Goal: Book appointment/travel/reservation

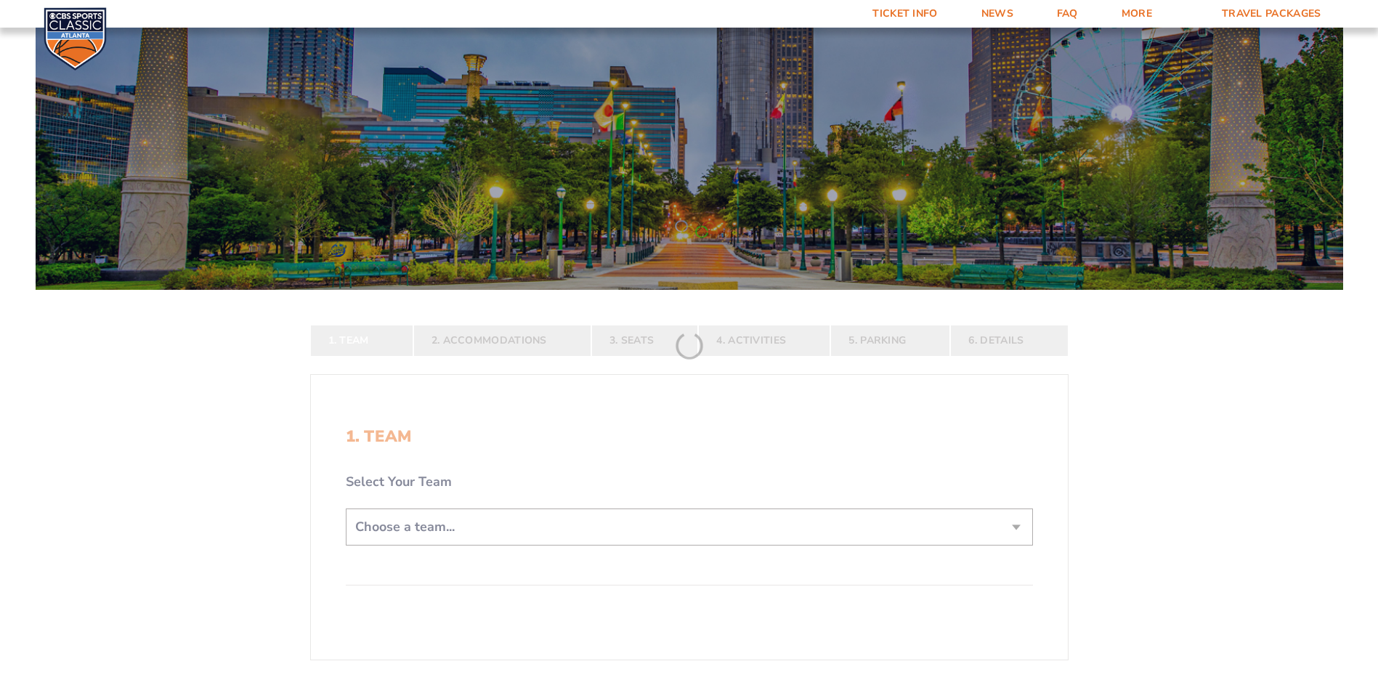
scroll to position [218, 0]
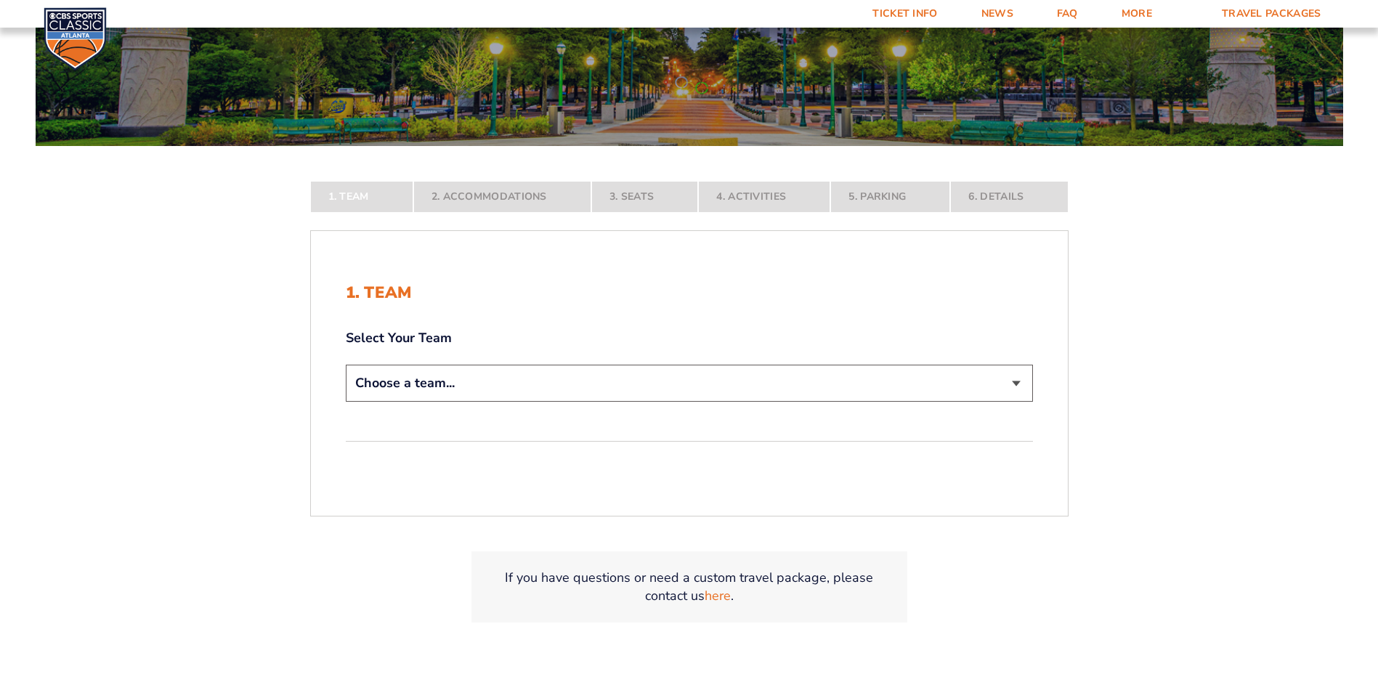
click at [1015, 385] on select "Choose a team... [US_STATE] Wildcats [US_STATE] State Buckeyes [US_STATE] Tar H…" at bounding box center [689, 383] width 687 height 37
select select "12956"
click at [346, 402] on select "Choose a team... [US_STATE] Wildcats [US_STATE] State Buckeyes [US_STATE] Tar H…" at bounding box center [689, 383] width 687 height 37
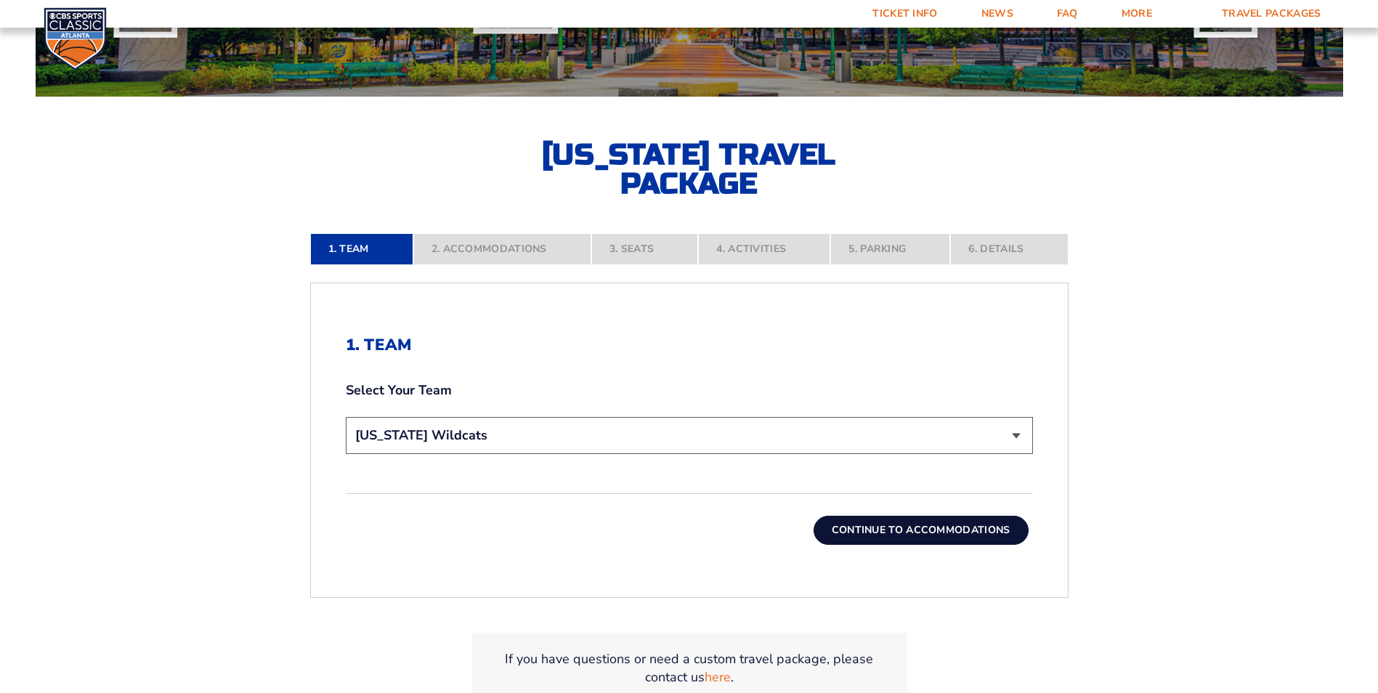
scroll to position [363, 0]
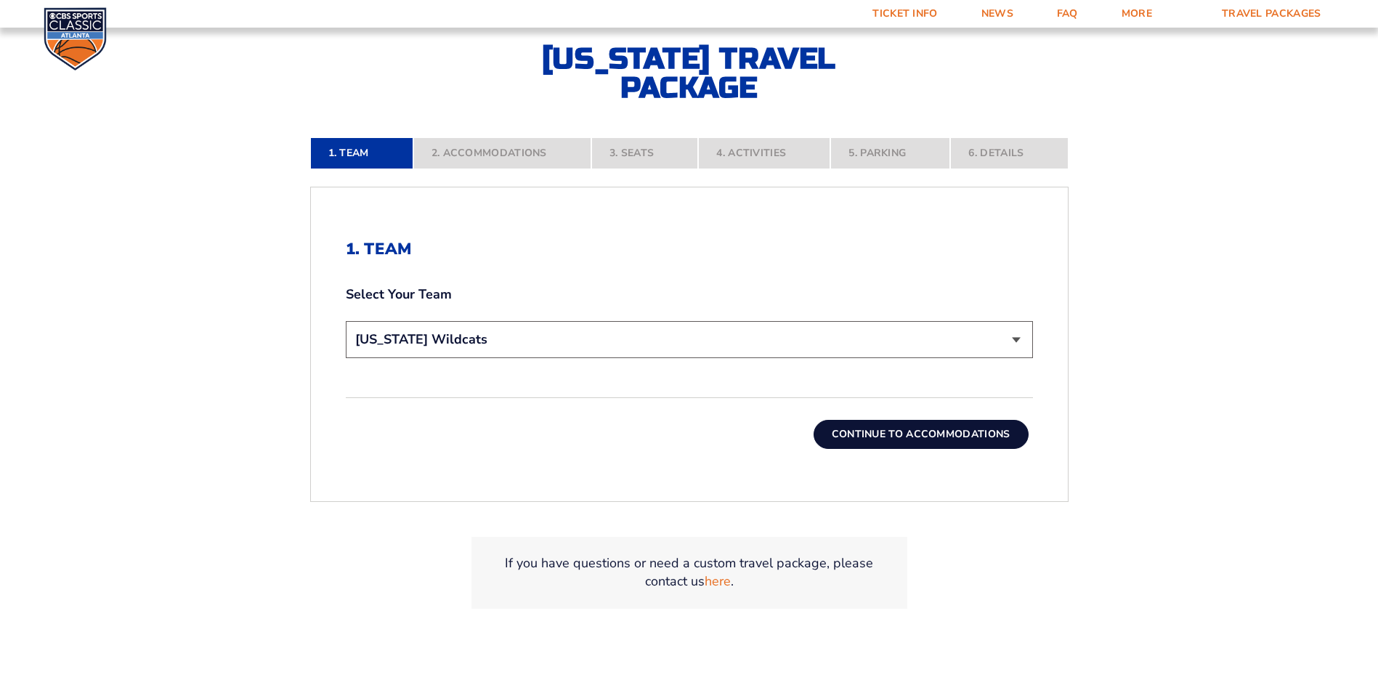
click at [955, 435] on button "Continue To Accommodations" at bounding box center [921, 434] width 215 height 29
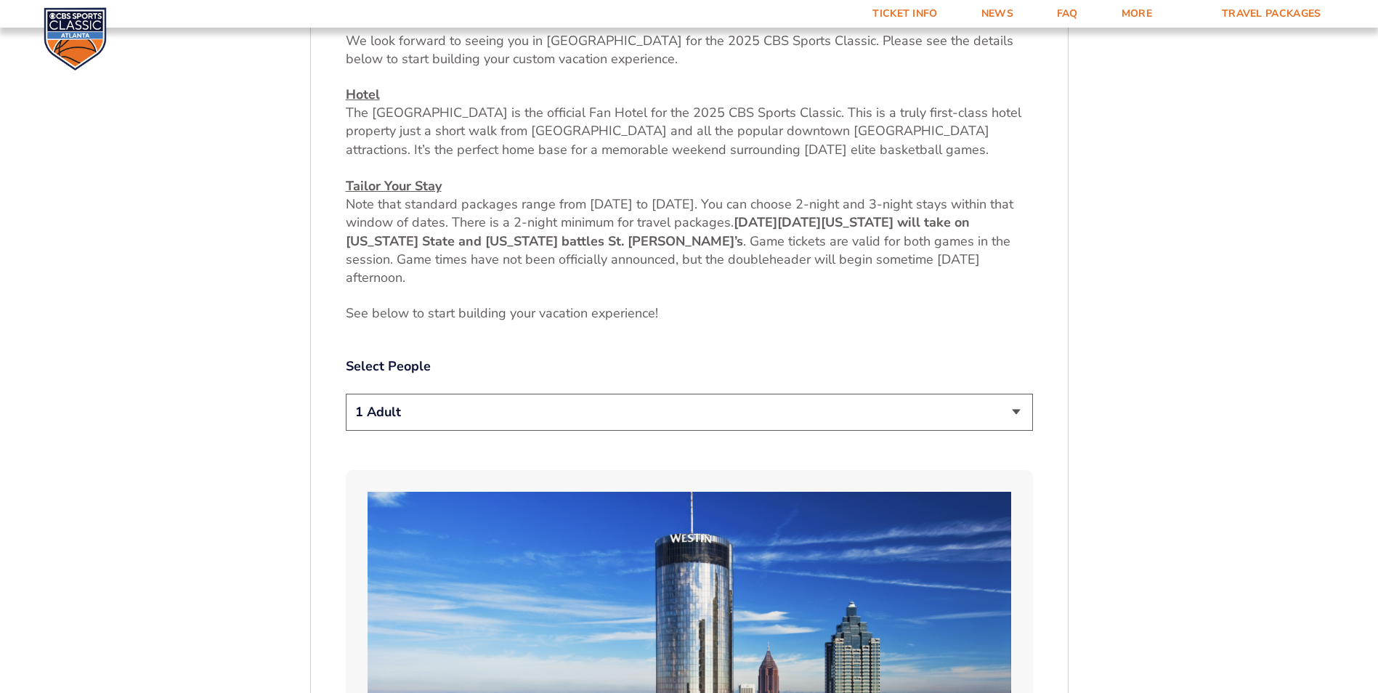
scroll to position [618, 0]
click at [1012, 409] on select "1 Adult 2 Adults 3 Adults 4 Adults 2 Adults + 1 Child 2 Adults + 2 Children 2 A…" at bounding box center [689, 410] width 687 height 37
select select "3 Adults"
click at [346, 392] on select "1 Adult 2 Adults 3 Adults 4 Adults 2 Adults + 1 Child 2 Adults + 2 Children 2 A…" at bounding box center [689, 410] width 687 height 37
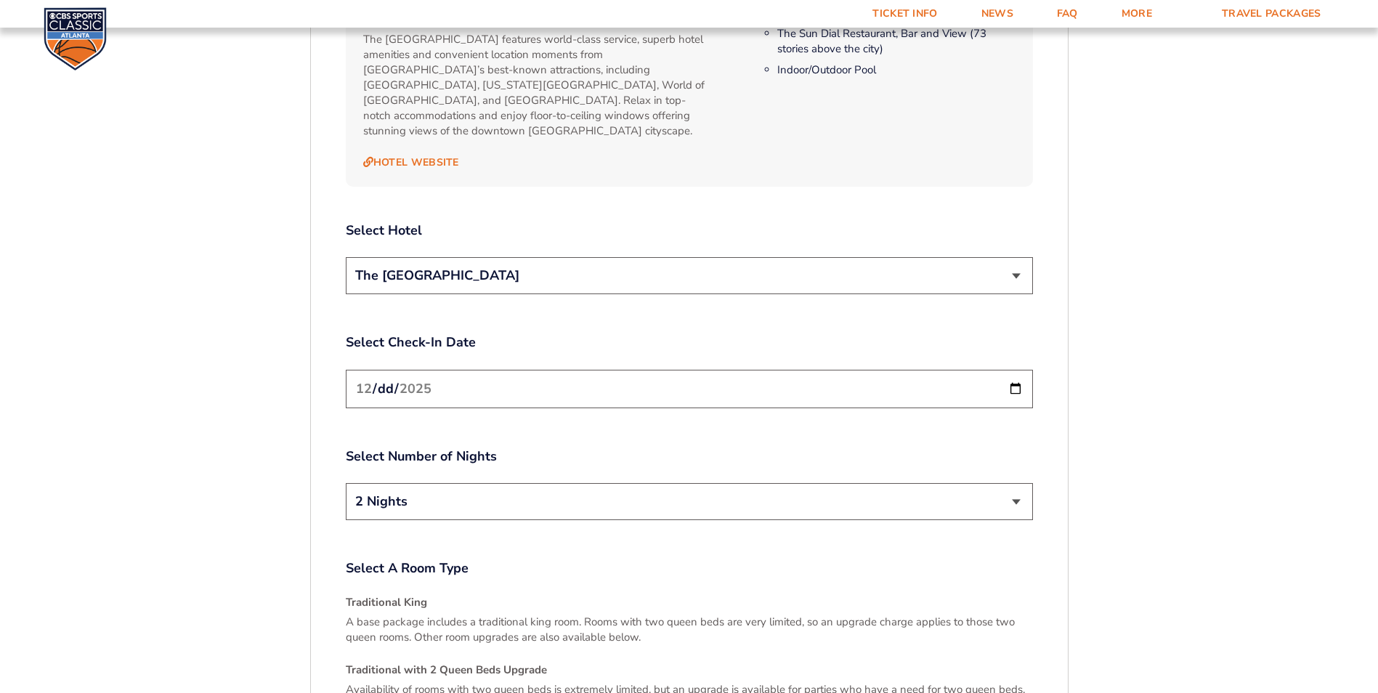
scroll to position [1708, 0]
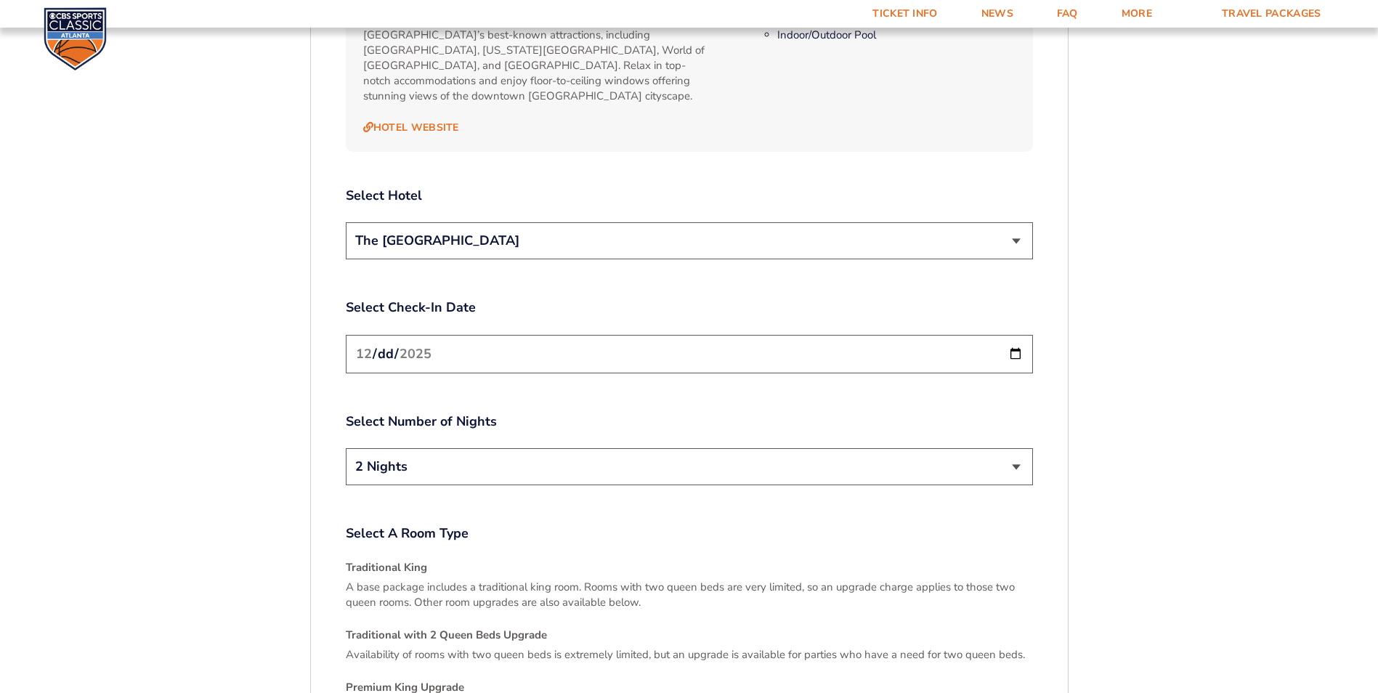
click at [1024, 337] on input "[DATE]" at bounding box center [689, 354] width 687 height 39
click at [1014, 340] on input "[DATE]" at bounding box center [689, 354] width 687 height 39
click at [1015, 339] on input "[DATE]" at bounding box center [689, 354] width 687 height 39
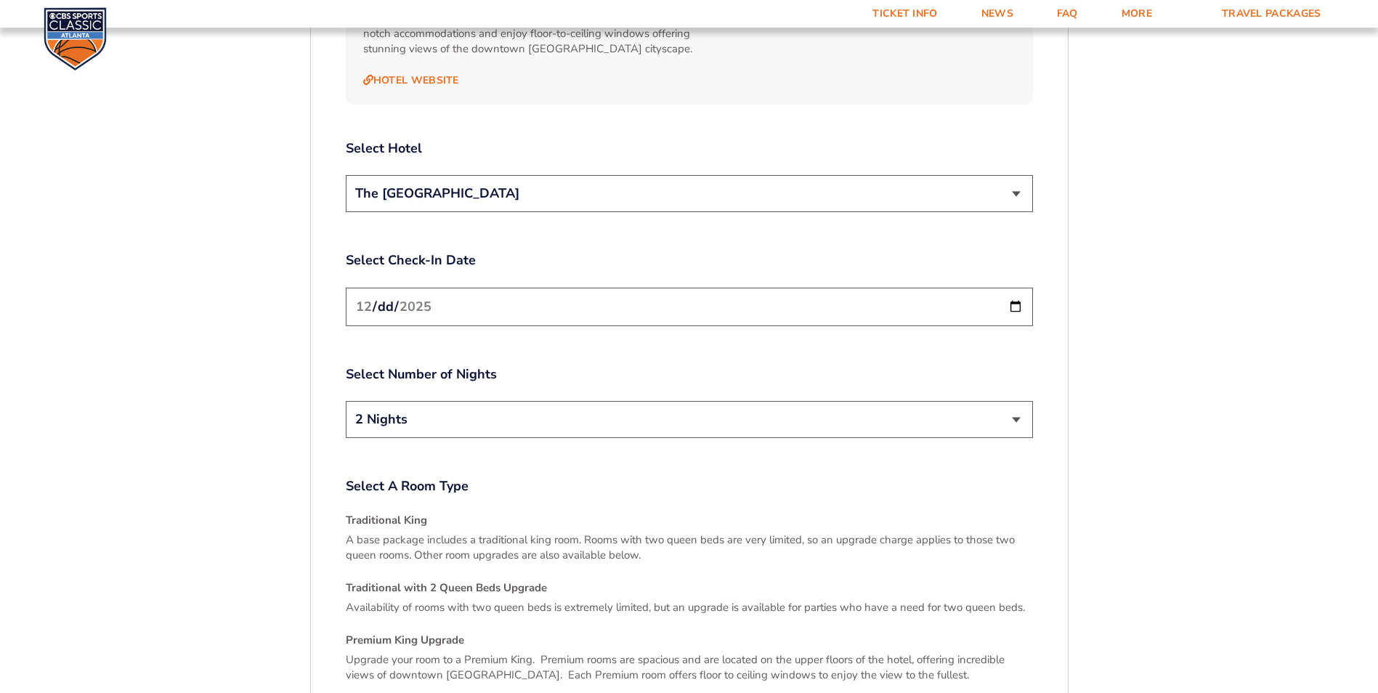
scroll to position [1781, 0]
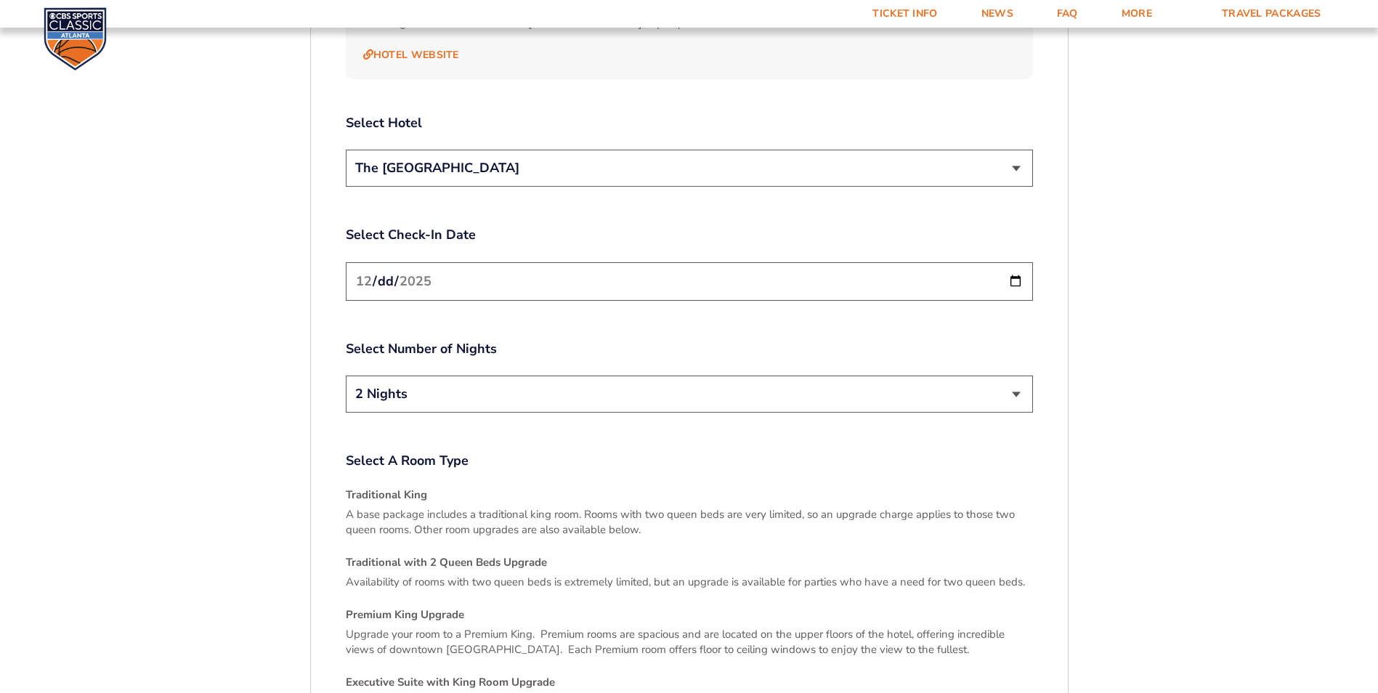
click at [1016, 381] on select "2 Nights 3 Nights" at bounding box center [689, 394] width 687 height 37
click at [1017, 269] on input "2025-12-20" at bounding box center [689, 281] width 687 height 39
type input "[DATE]"
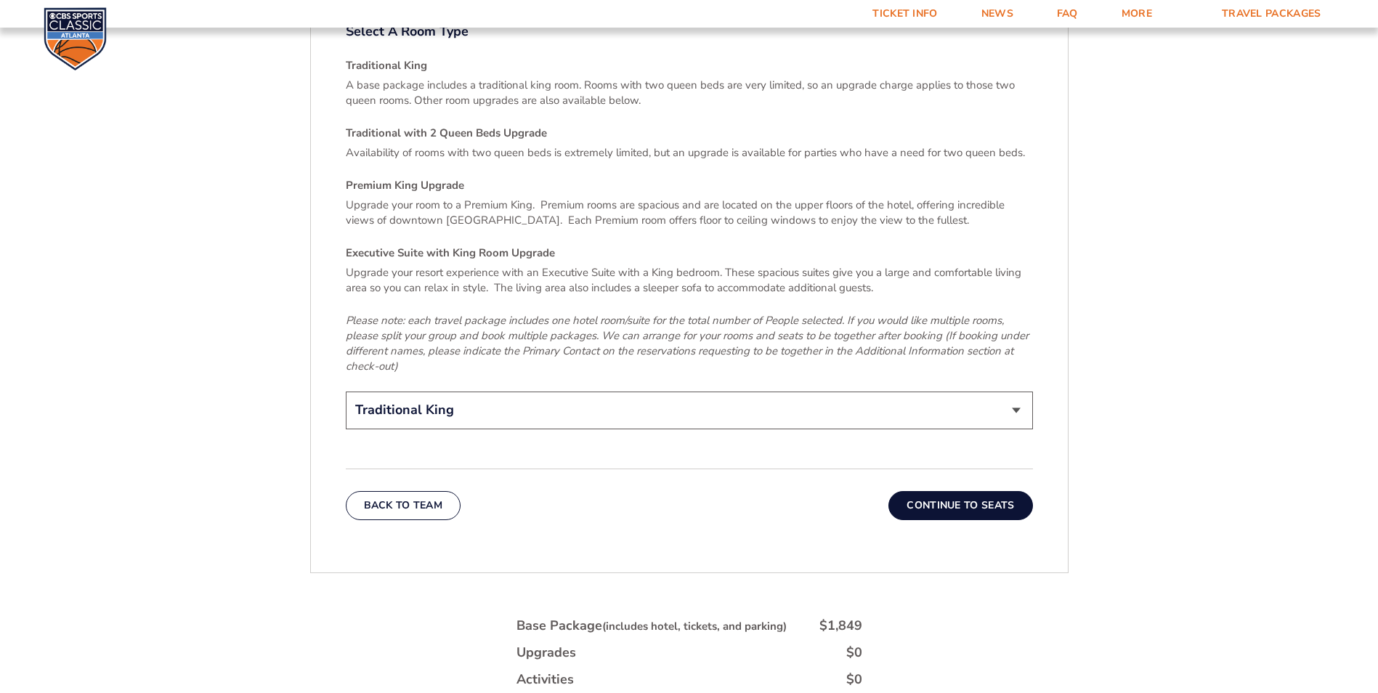
scroll to position [2217, 0]
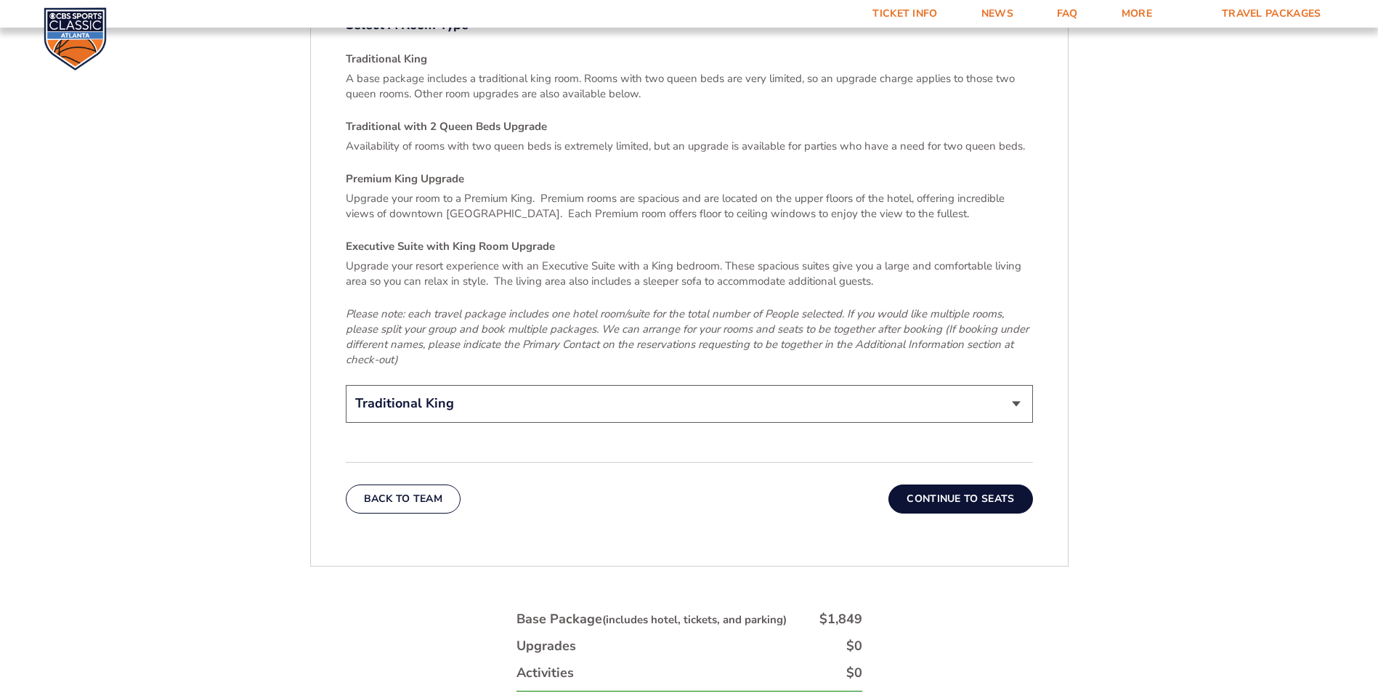
click at [1009, 387] on select "Traditional King Traditional with 2 Queen Beds Upgrade (+$45 per night) Premium…" at bounding box center [689, 403] width 687 height 37
select select "Traditional with 2 Queen Beds Upgrade"
click at [346, 385] on select "Traditional King Traditional with 2 Queen Beds Upgrade (+$45 per night) Premium…" at bounding box center [689, 403] width 687 height 37
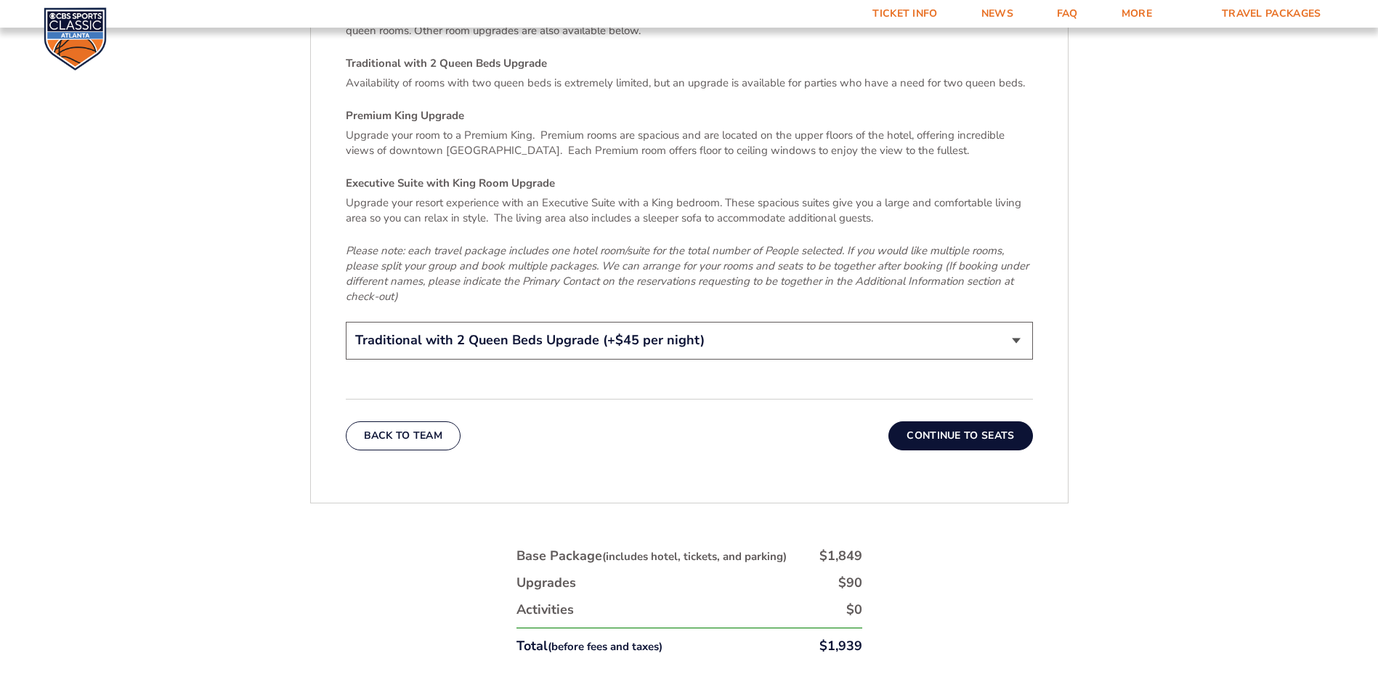
scroll to position [2362, 0]
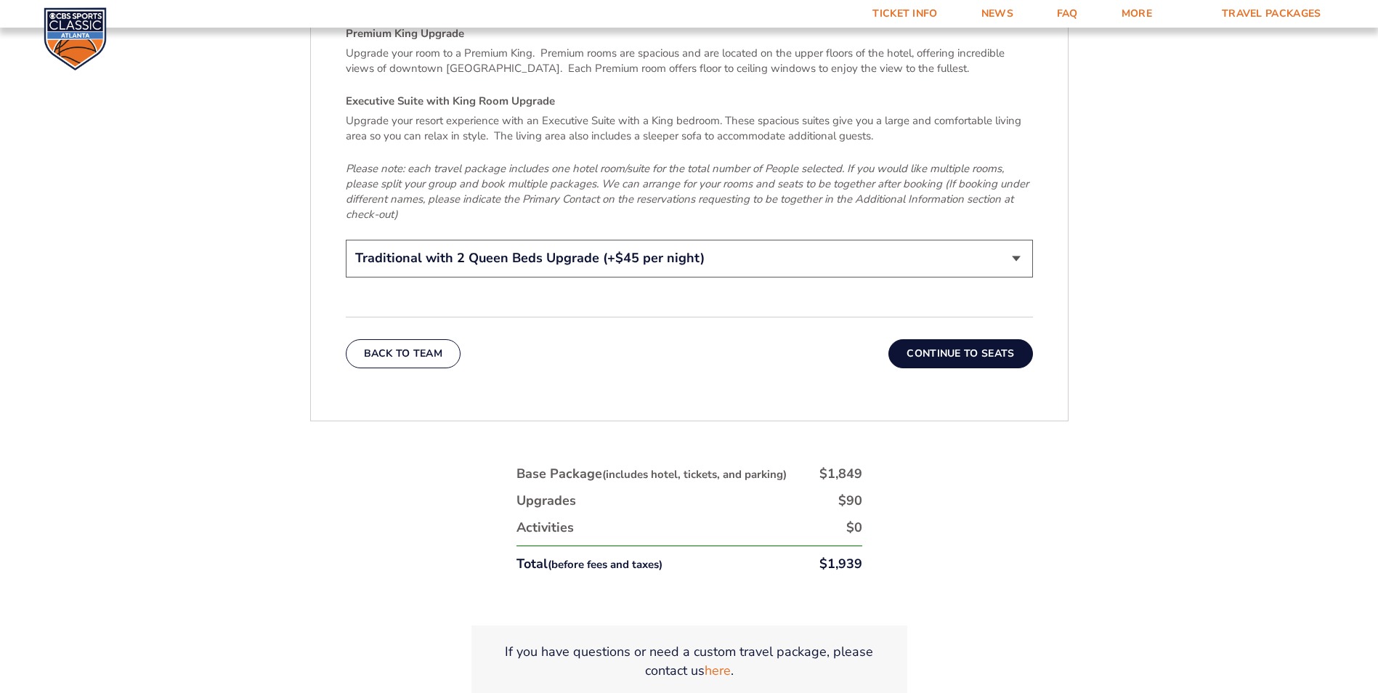
click at [952, 339] on button "Continue To Seats" at bounding box center [961, 353] width 144 height 29
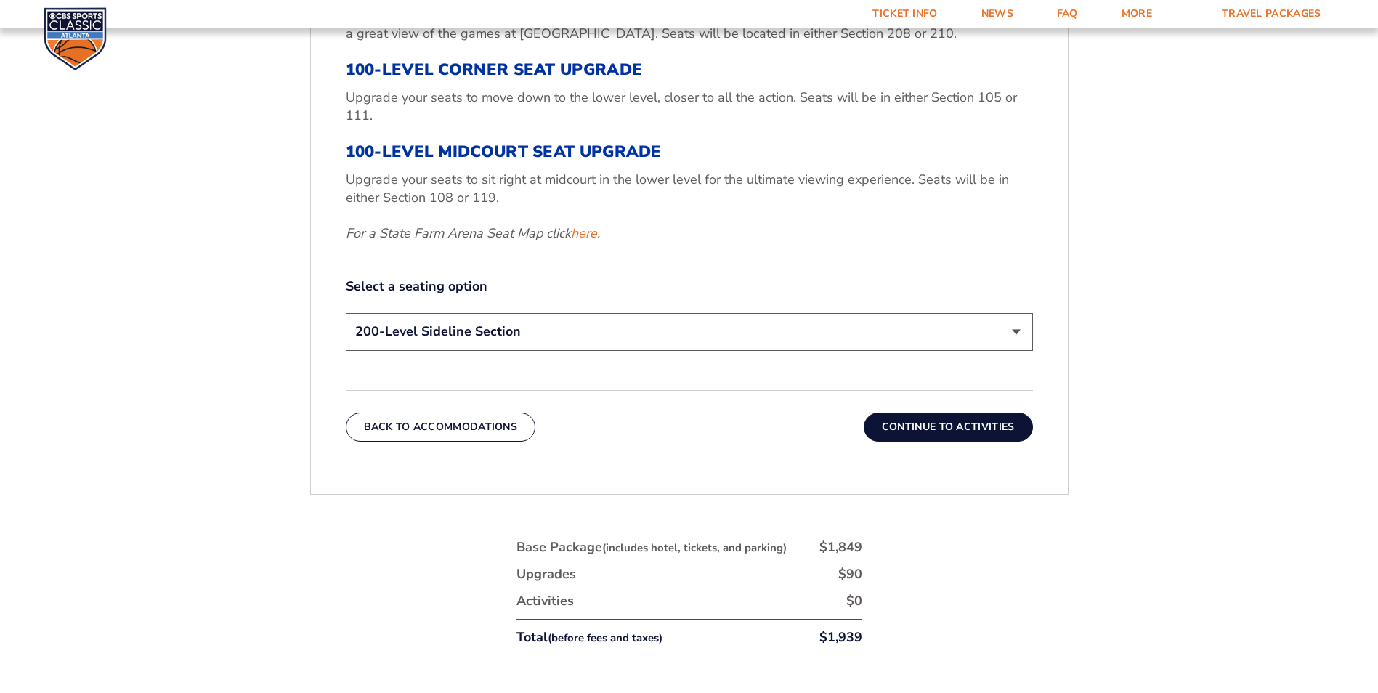
scroll to position [691, 0]
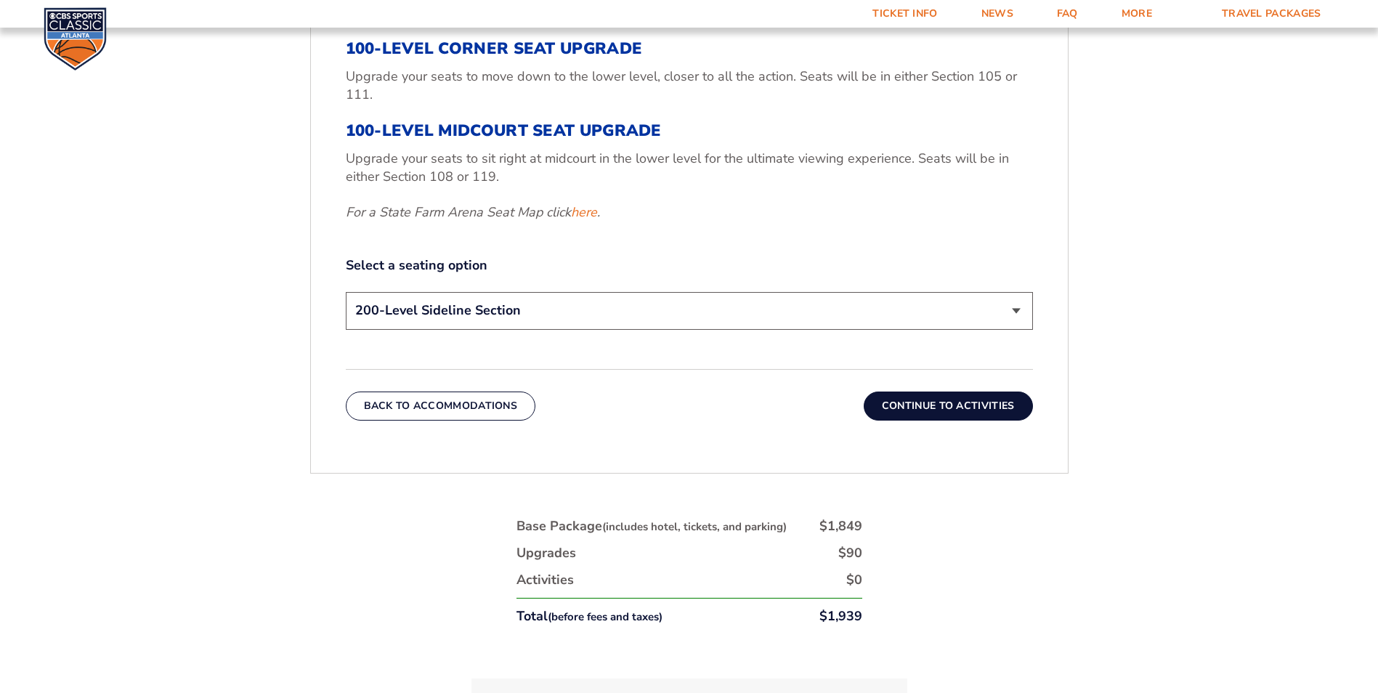
click at [1013, 310] on select "200-Level Sideline Section 100-Level Corner Seat Upgrade (+$120 per person) 100…" at bounding box center [689, 310] width 687 height 37
select select "100-Level Corner Seat Upgrade"
click at [346, 292] on select "200-Level Sideline Section 100-Level Corner Seat Upgrade (+$120 per person) 100…" at bounding box center [689, 310] width 687 height 37
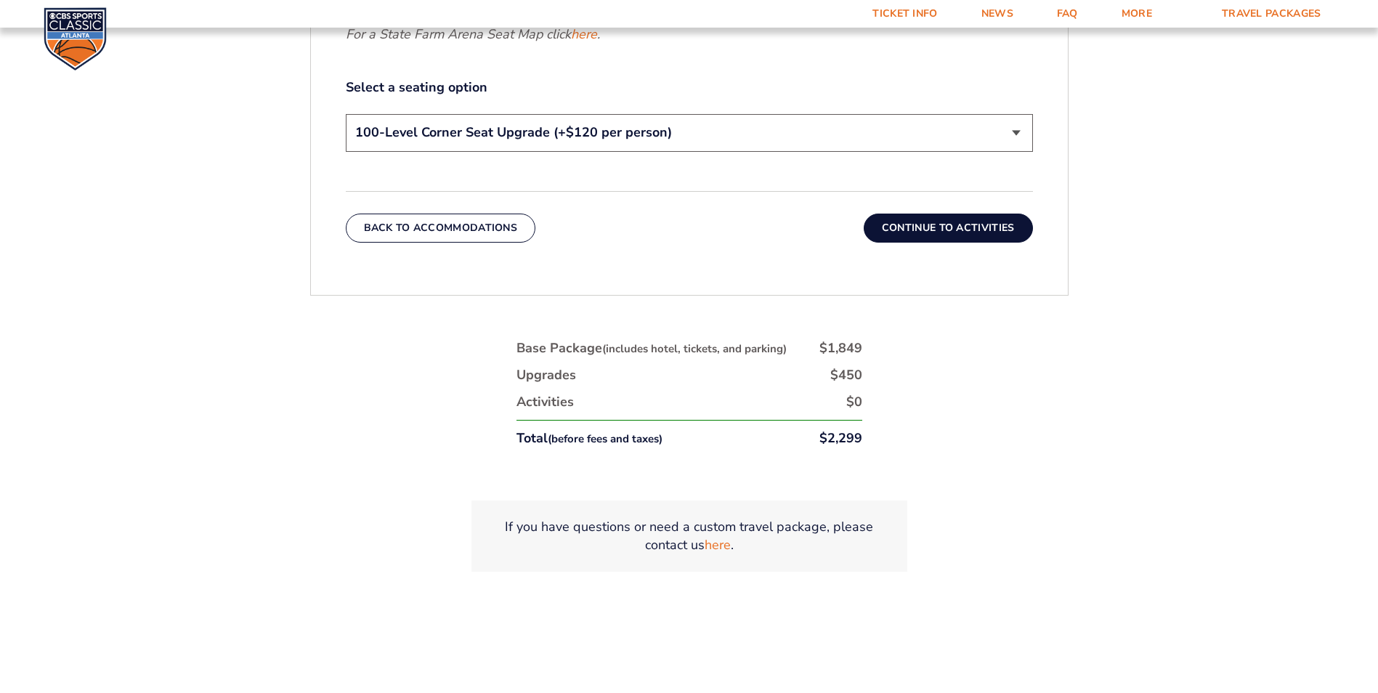
scroll to position [836, 0]
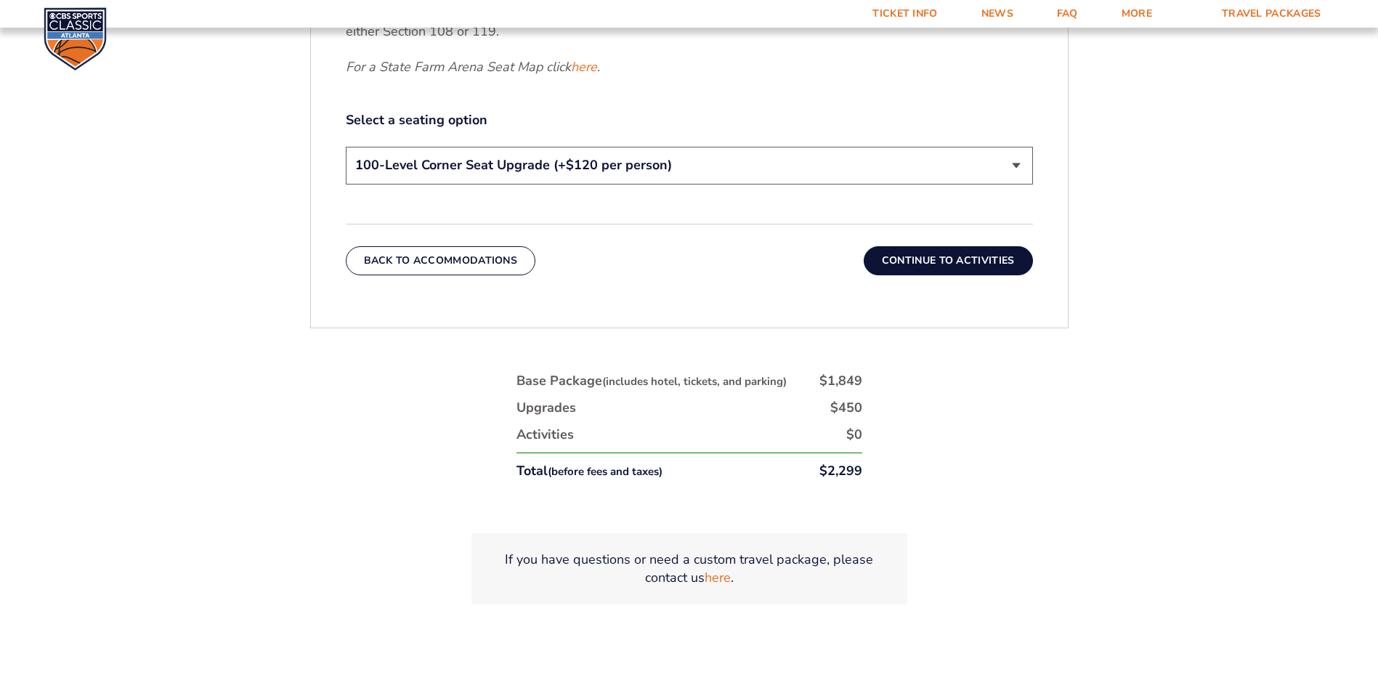
click at [924, 260] on button "Continue To Activities" at bounding box center [948, 260] width 169 height 29
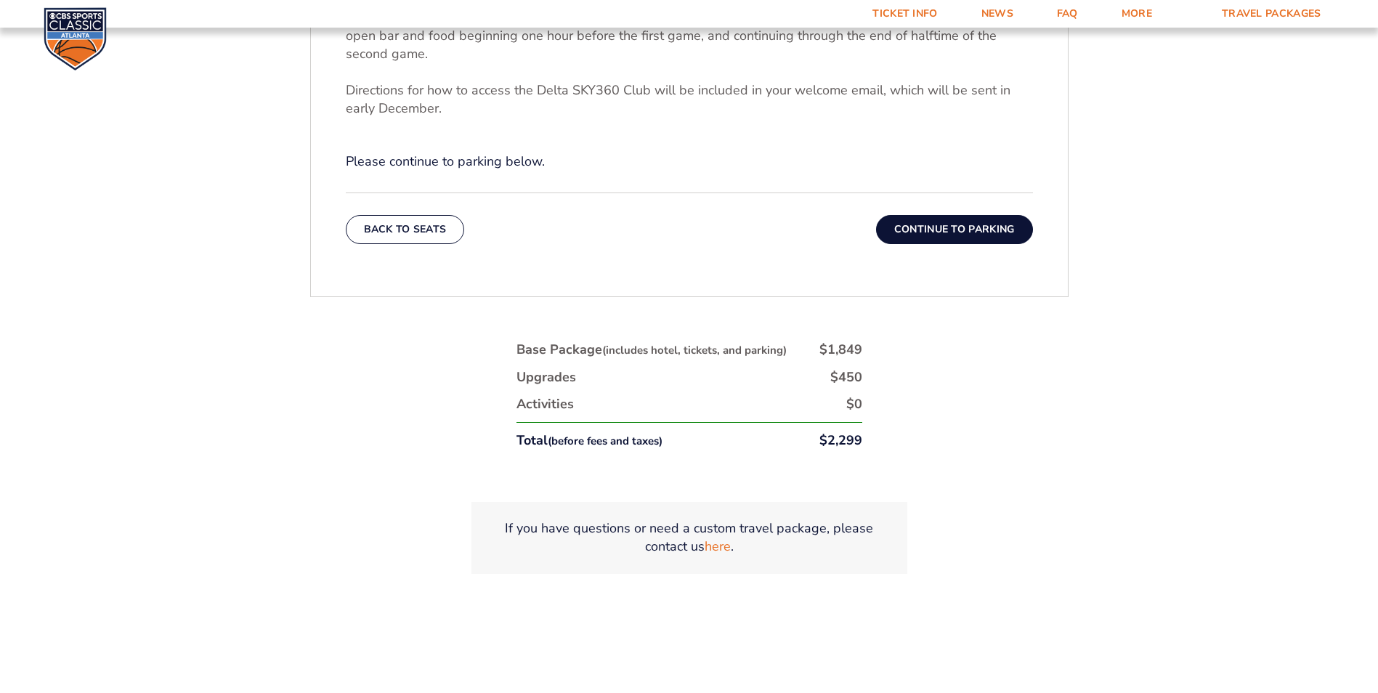
scroll to position [691, 0]
click at [937, 233] on button "Continue To Parking" at bounding box center [954, 232] width 157 height 29
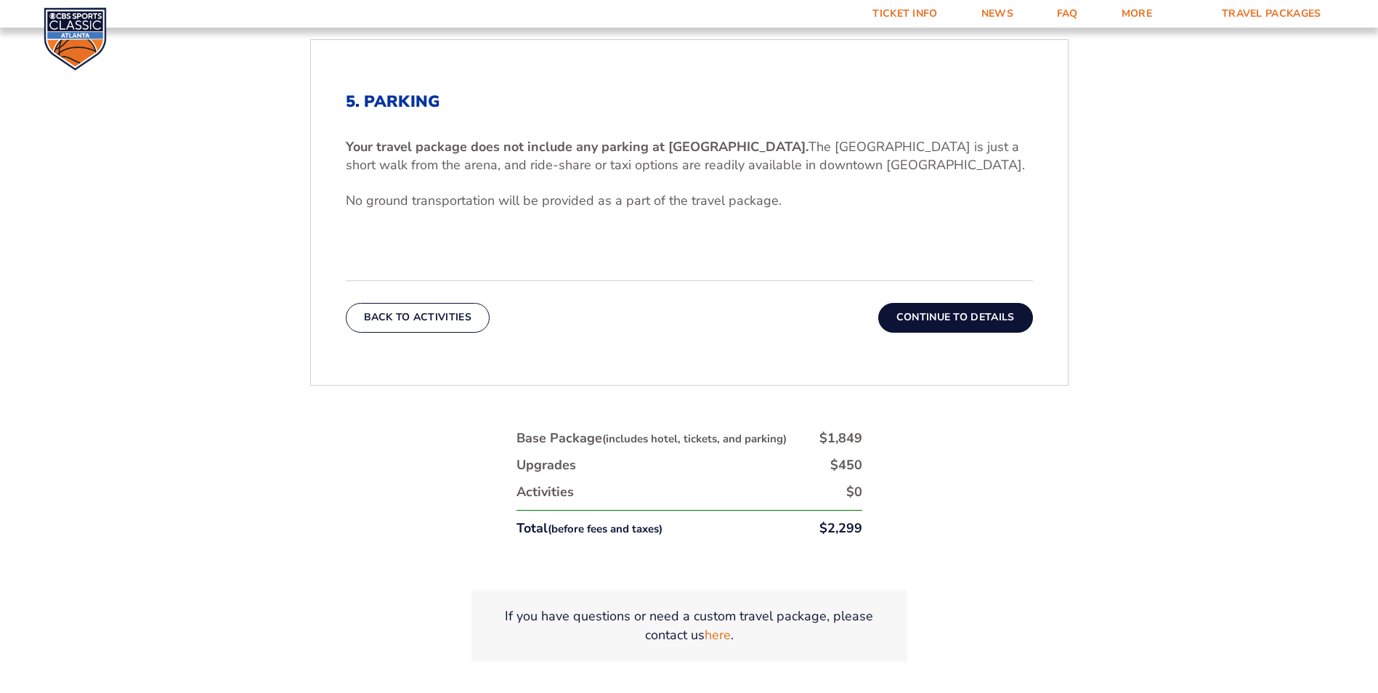
scroll to position [618, 0]
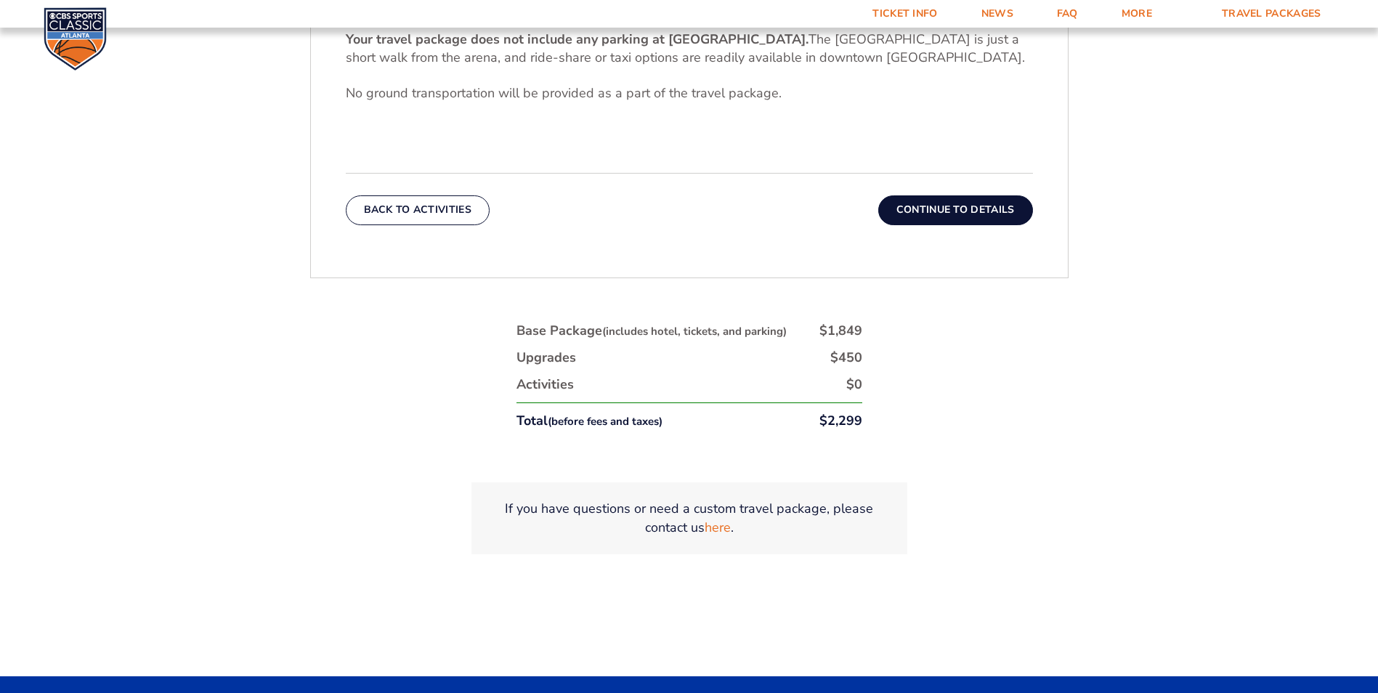
click at [941, 209] on button "Continue To Details" at bounding box center [955, 209] width 155 height 29
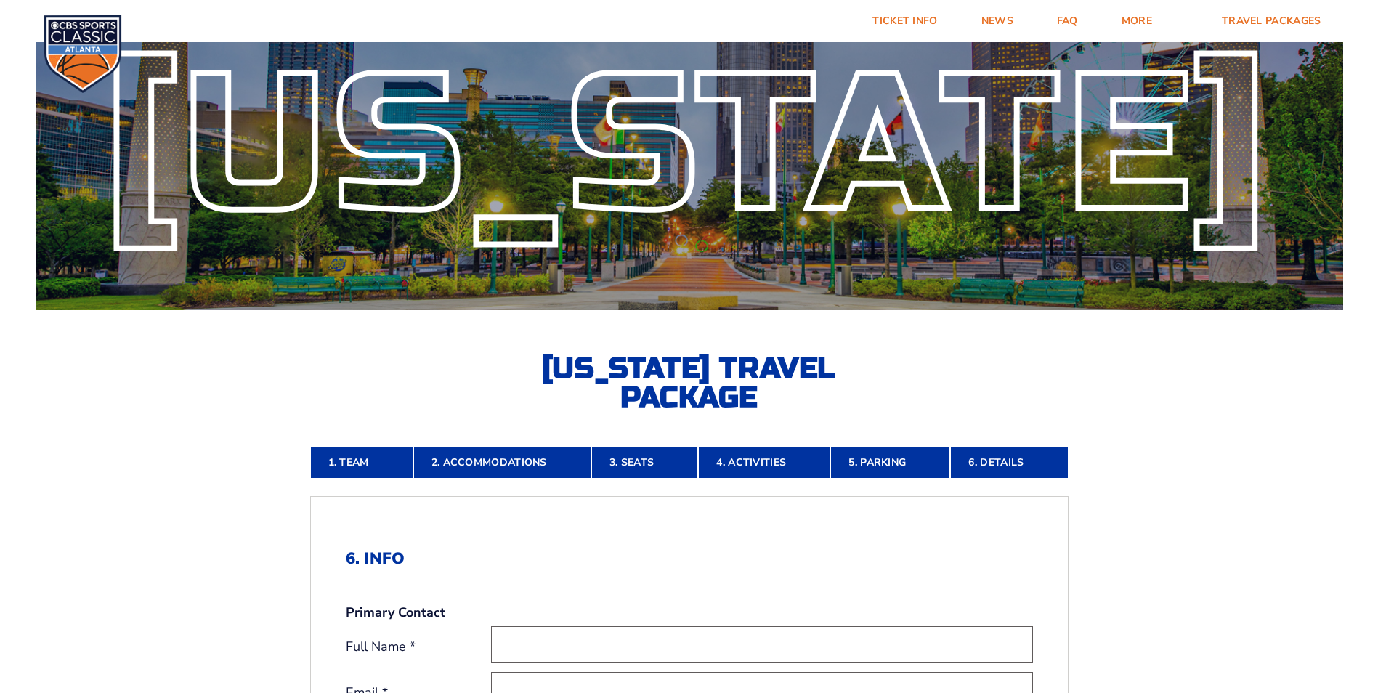
scroll to position [0, 0]
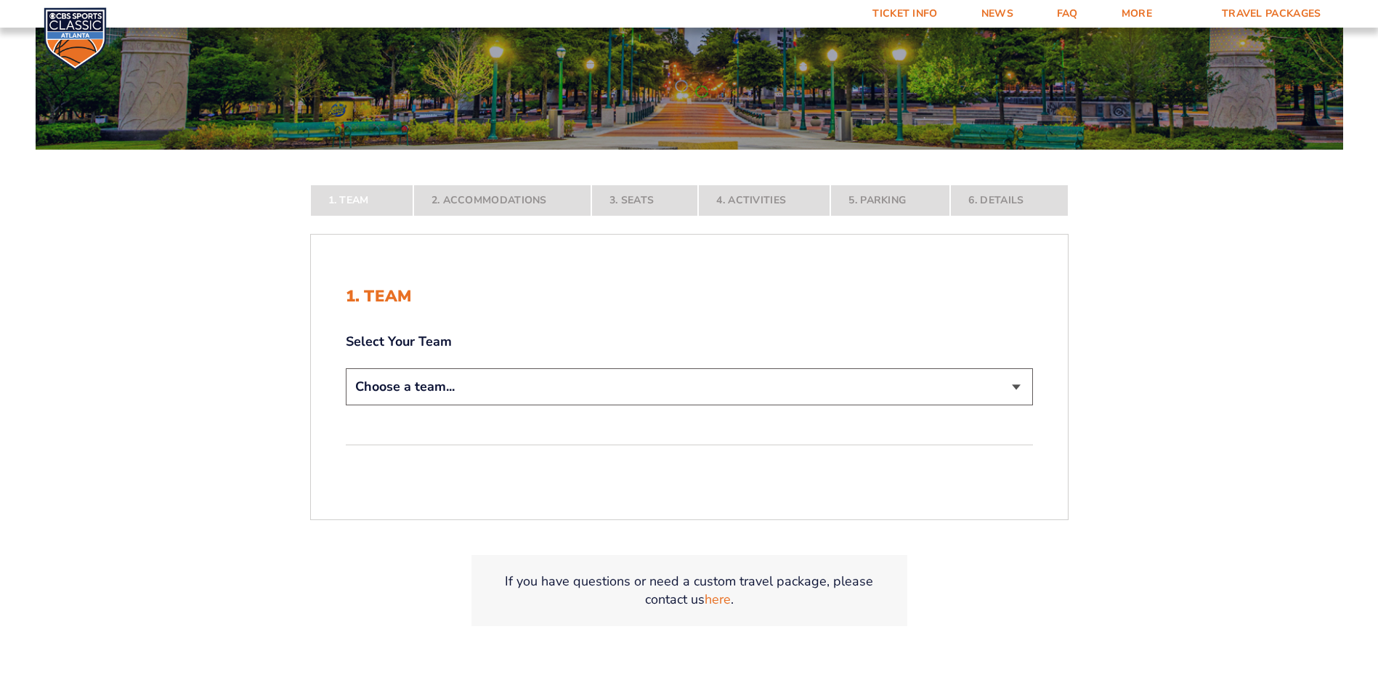
scroll to position [291, 0]
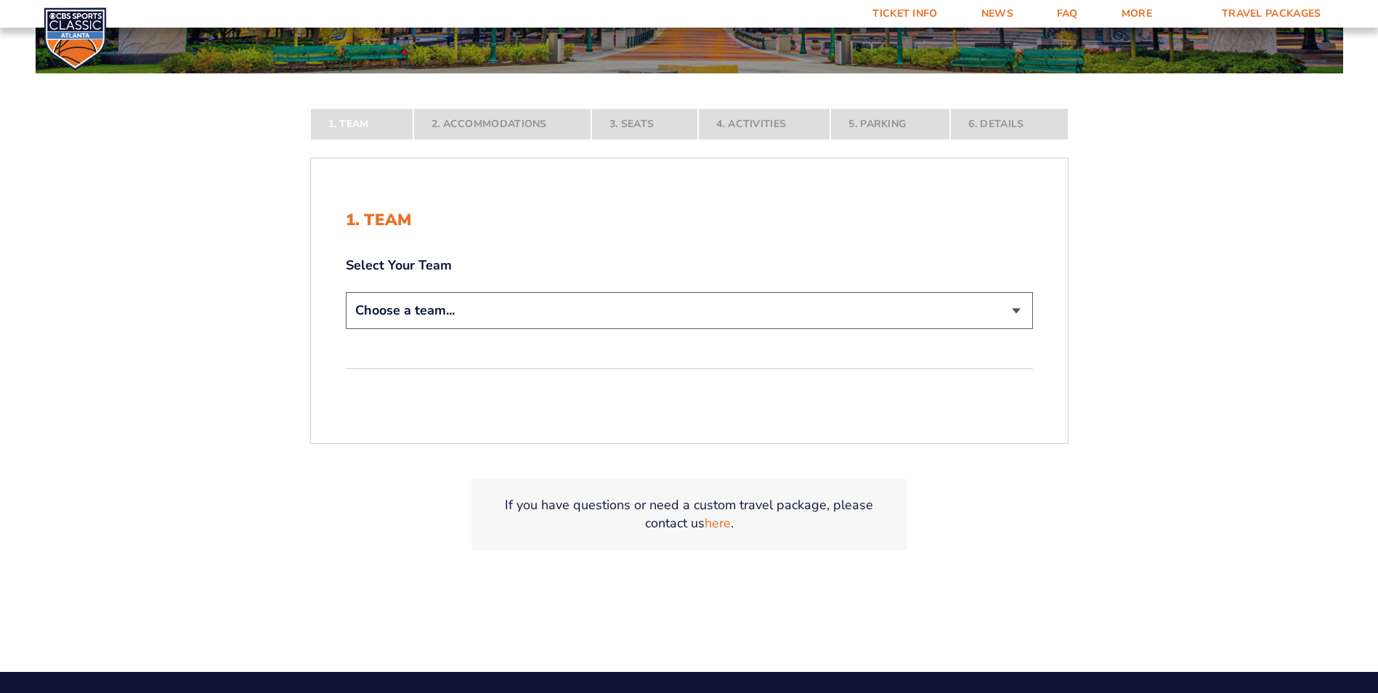
click at [1015, 310] on select "Choose a team... [US_STATE] Wildcats [US_STATE] State Buckeyes [US_STATE] Tar H…" at bounding box center [689, 310] width 687 height 37
select select "12956"
click at [346, 329] on select "Choose a team... [US_STATE] Wildcats [US_STATE] State Buckeyes [US_STATE] Tar H…" at bounding box center [689, 310] width 687 height 37
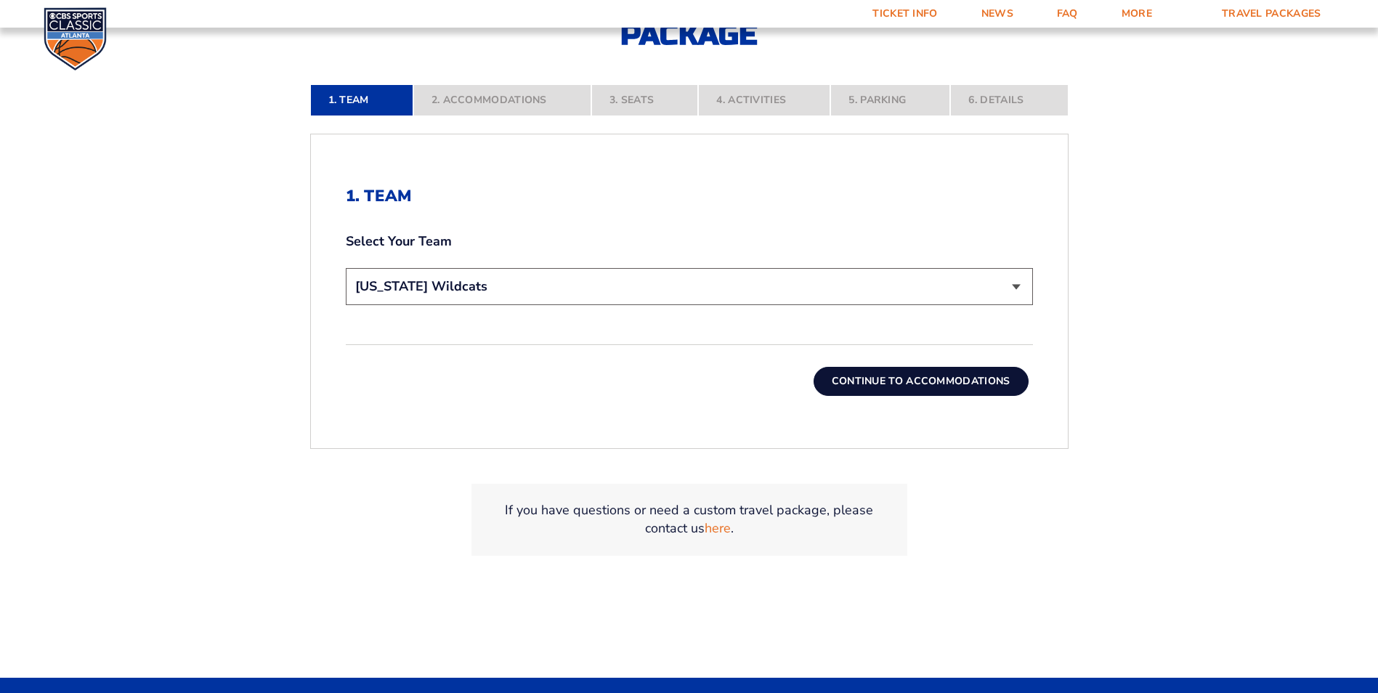
scroll to position [436, 0]
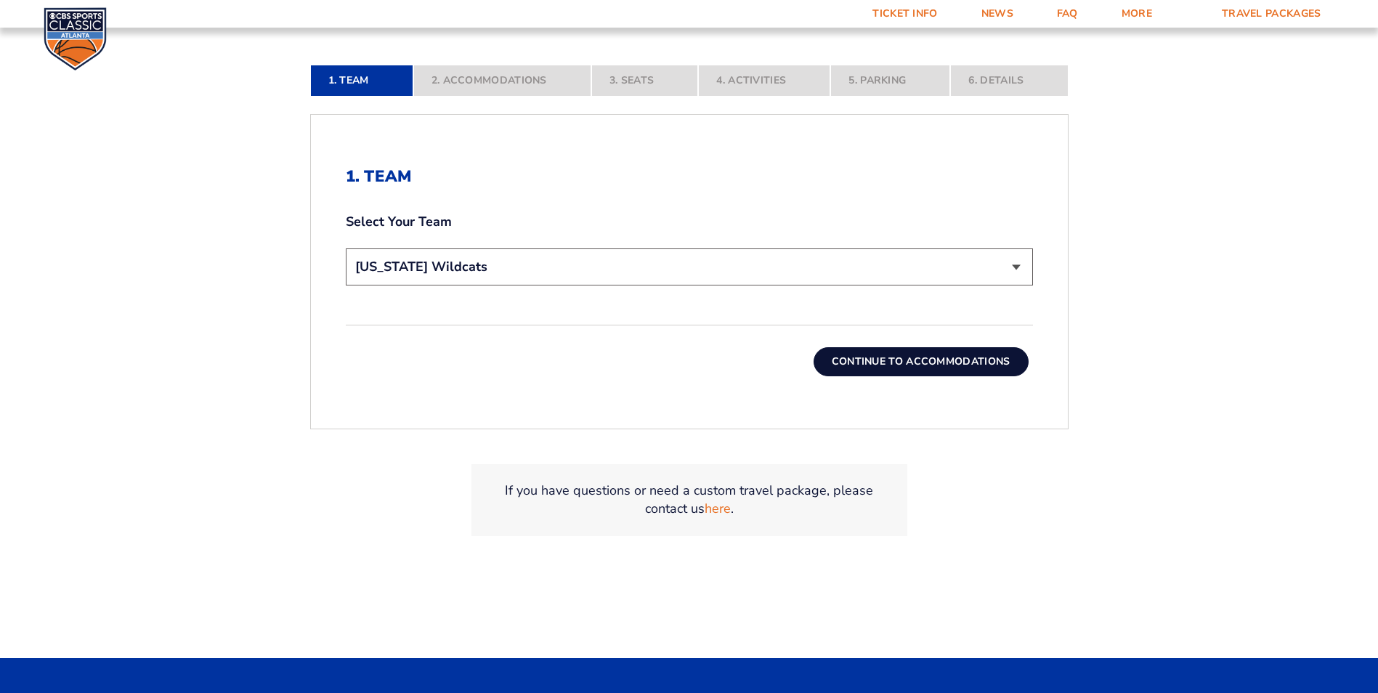
click at [927, 364] on button "Continue To Accommodations" at bounding box center [921, 361] width 215 height 29
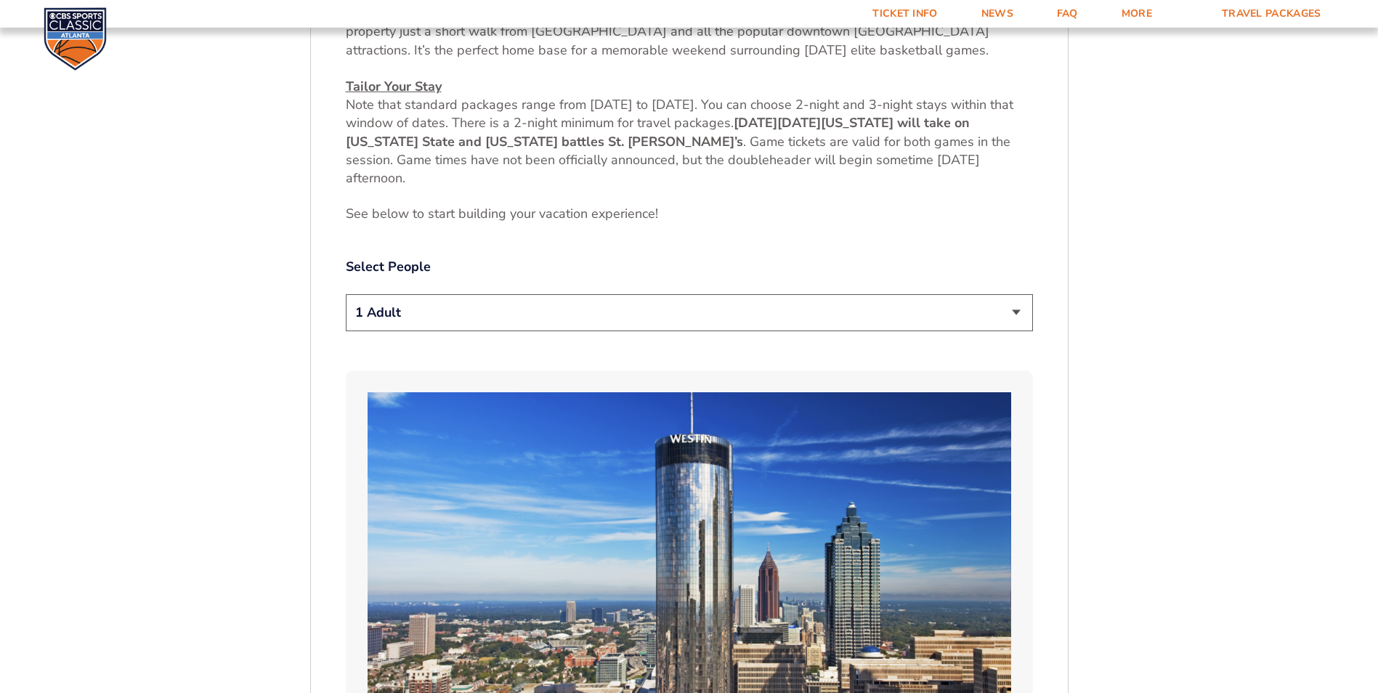
scroll to position [764, 0]
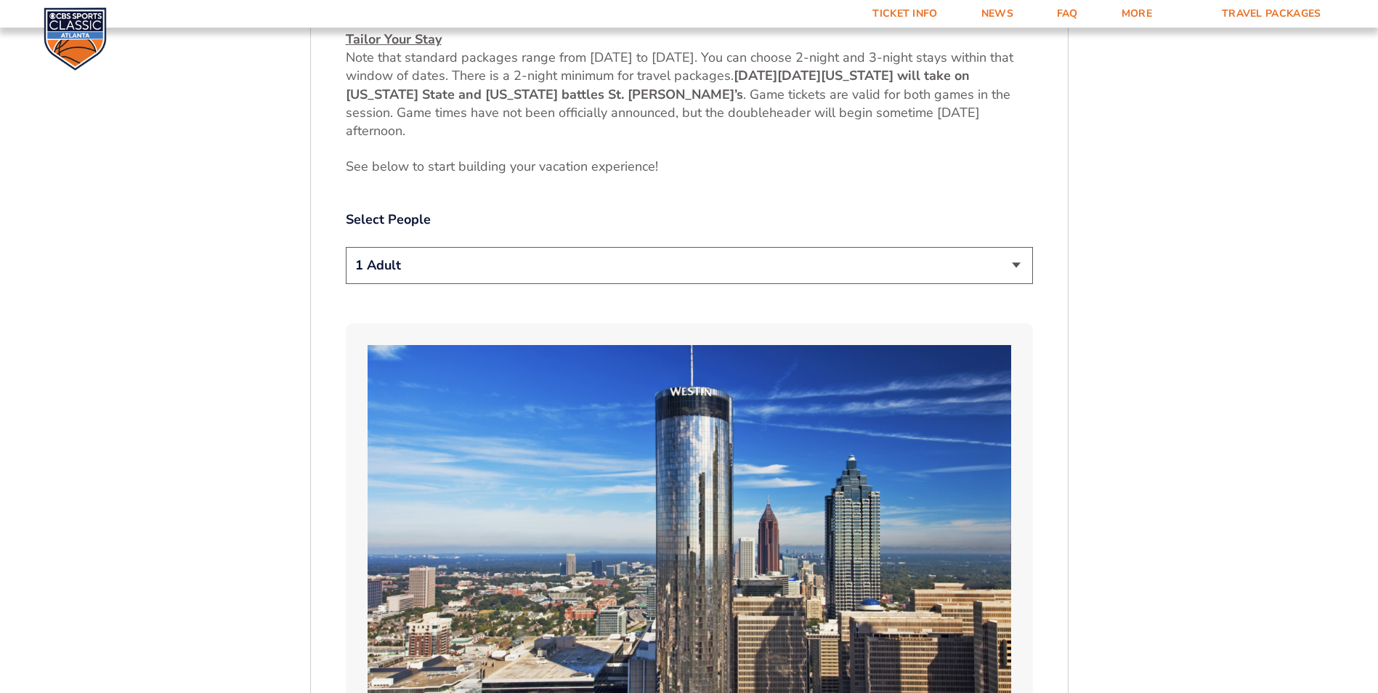
click at [1014, 262] on select "1 Adult 2 Adults 3 Adults 4 Adults 2 Adults + 1 Child 2 Adults + 2 Children 2 A…" at bounding box center [689, 265] width 687 height 37
select select "3 Adults"
click at [346, 247] on select "1 Adult 2 Adults 3 Adults 4 Adults 2 Adults + 1 Child 2 Adults + 2 Children 2 A…" at bounding box center [689, 265] width 687 height 37
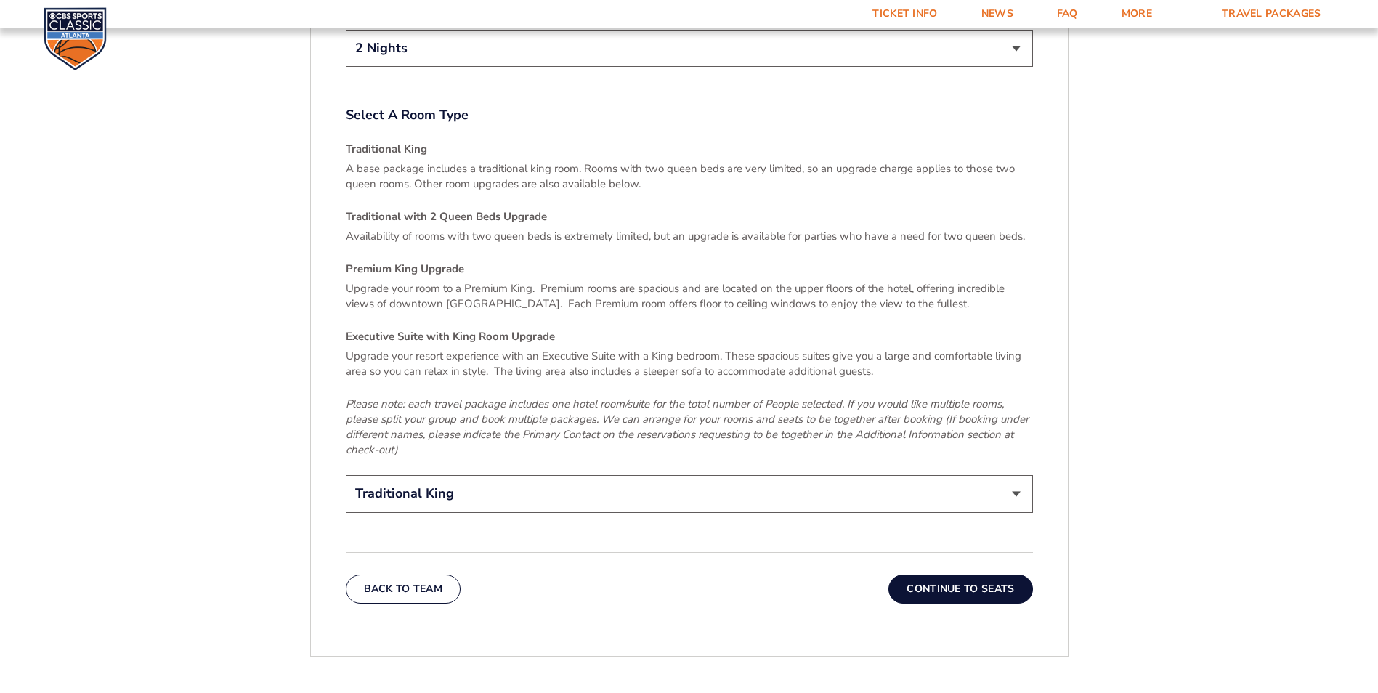
scroll to position [2144, 0]
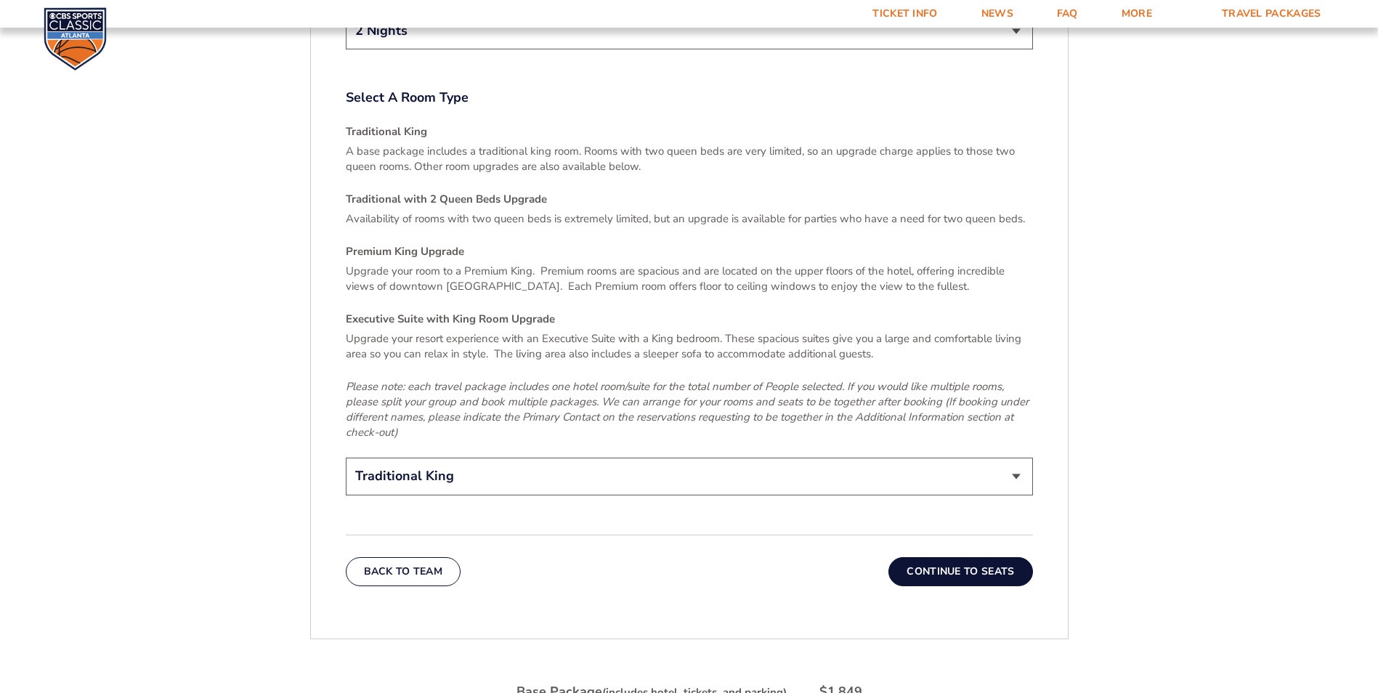
click at [1016, 458] on select "Traditional King Traditional with 2 Queen Beds Upgrade (+$45 per night) Premium…" at bounding box center [689, 476] width 687 height 37
select select "Traditional with 2 Queen Beds Upgrade"
click at [346, 458] on select "Traditional King Traditional with 2 Queen Beds Upgrade (+$45 per night) Premium…" at bounding box center [689, 476] width 687 height 37
click at [961, 557] on button "Continue To Seats" at bounding box center [961, 571] width 144 height 29
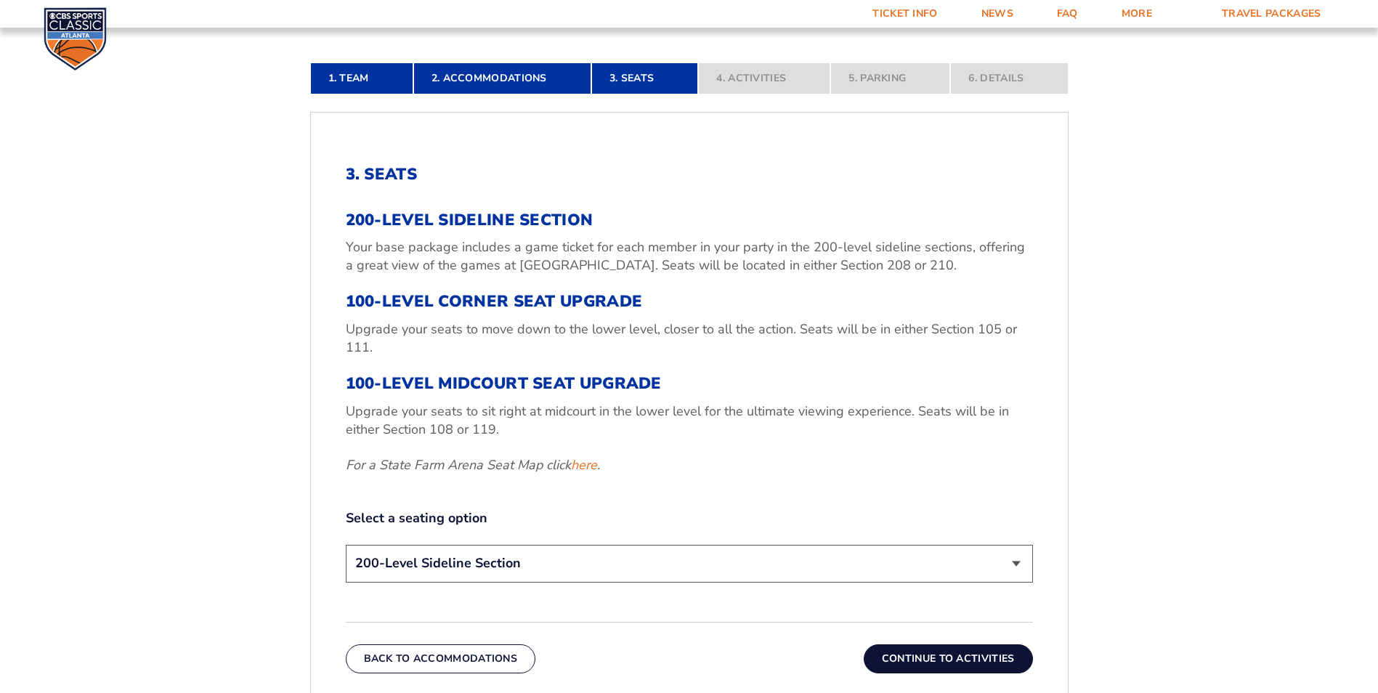
scroll to position [473, 0]
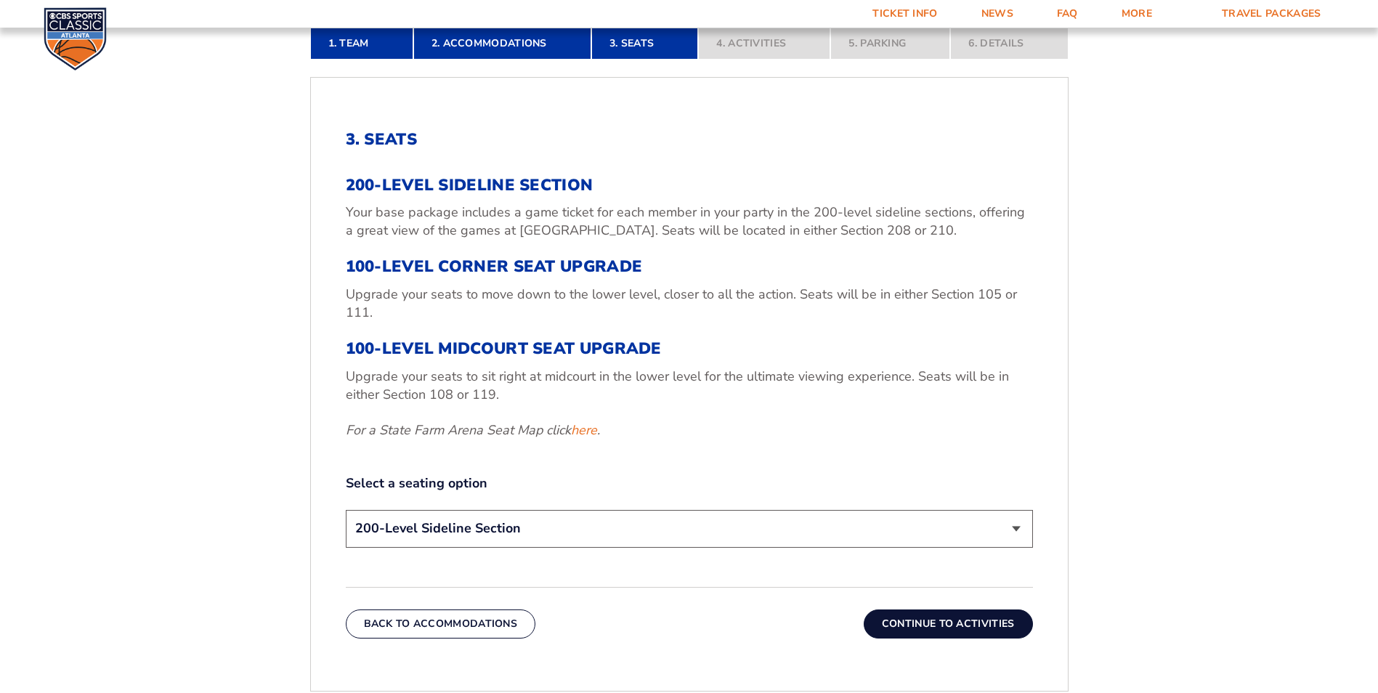
click at [1017, 526] on select "200-Level Sideline Section 100-Level Corner Seat Upgrade (+$120 per person) 100…" at bounding box center [689, 528] width 687 height 37
click at [1014, 533] on select "200-Level Sideline Section 100-Level Corner Seat Upgrade (+$120 per person) 100…" at bounding box center [689, 528] width 687 height 37
click at [346, 510] on select "200-Level Sideline Section 100-Level Corner Seat Upgrade (+$120 per person) 100…" at bounding box center [689, 528] width 687 height 37
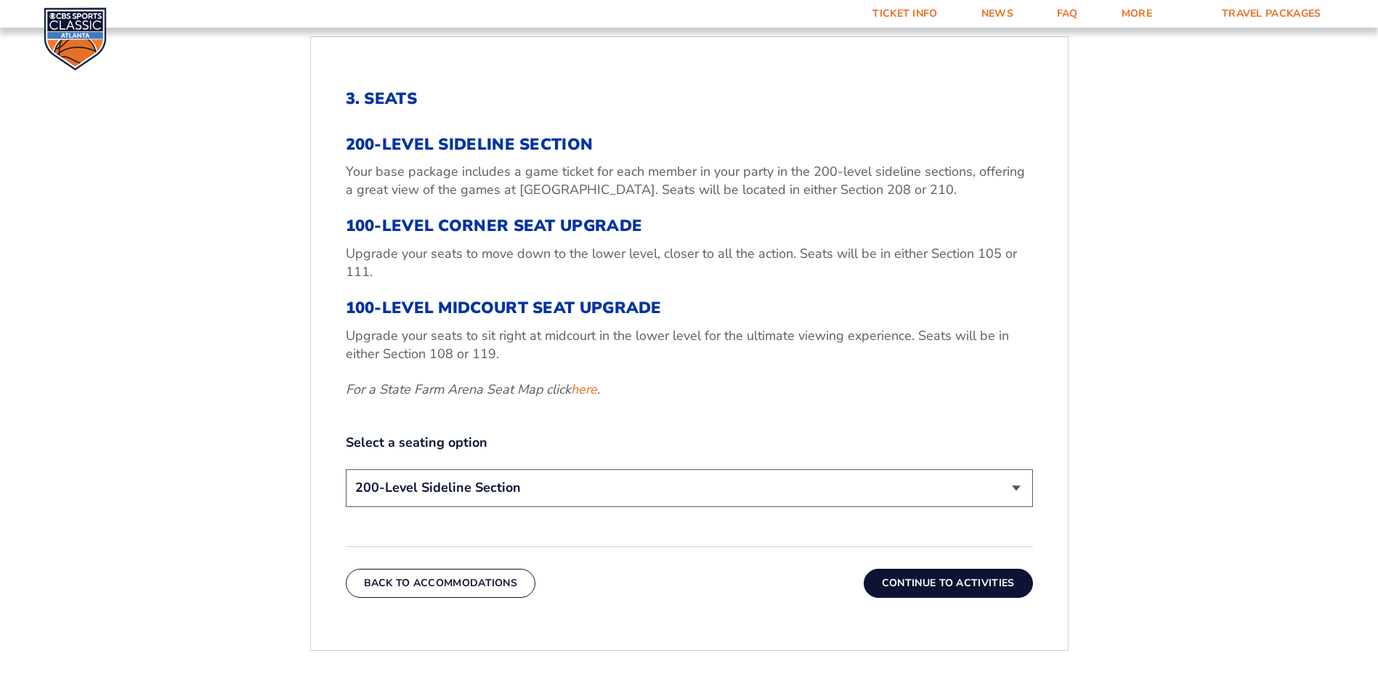
scroll to position [546, 0]
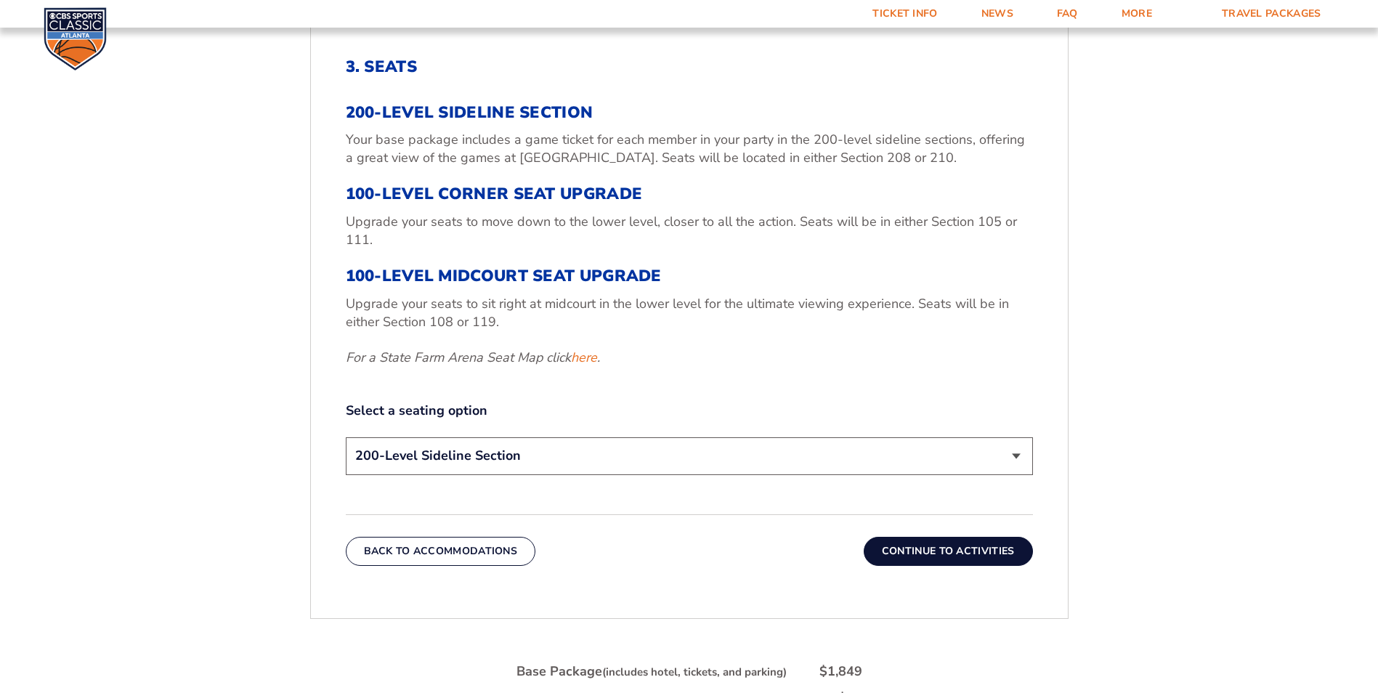
click at [937, 551] on button "Continue To Activities" at bounding box center [948, 551] width 169 height 29
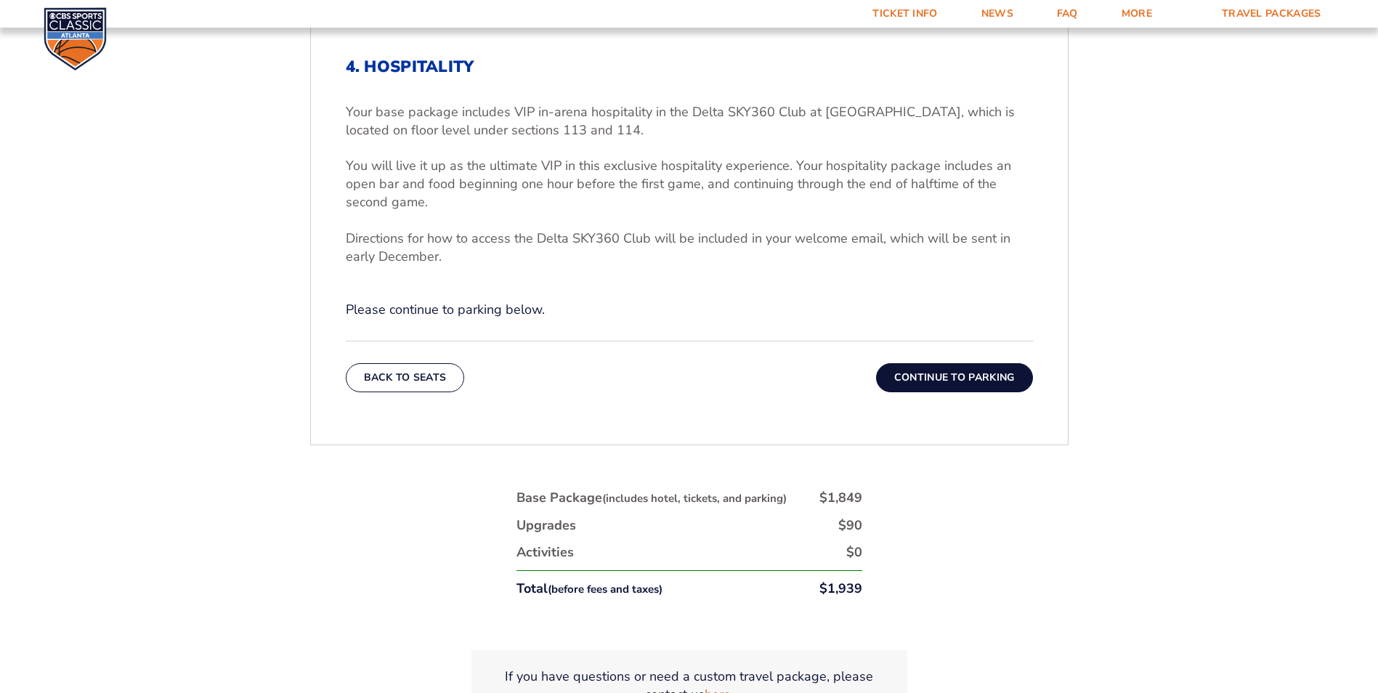
click at [949, 378] on button "Continue To Parking" at bounding box center [954, 377] width 157 height 29
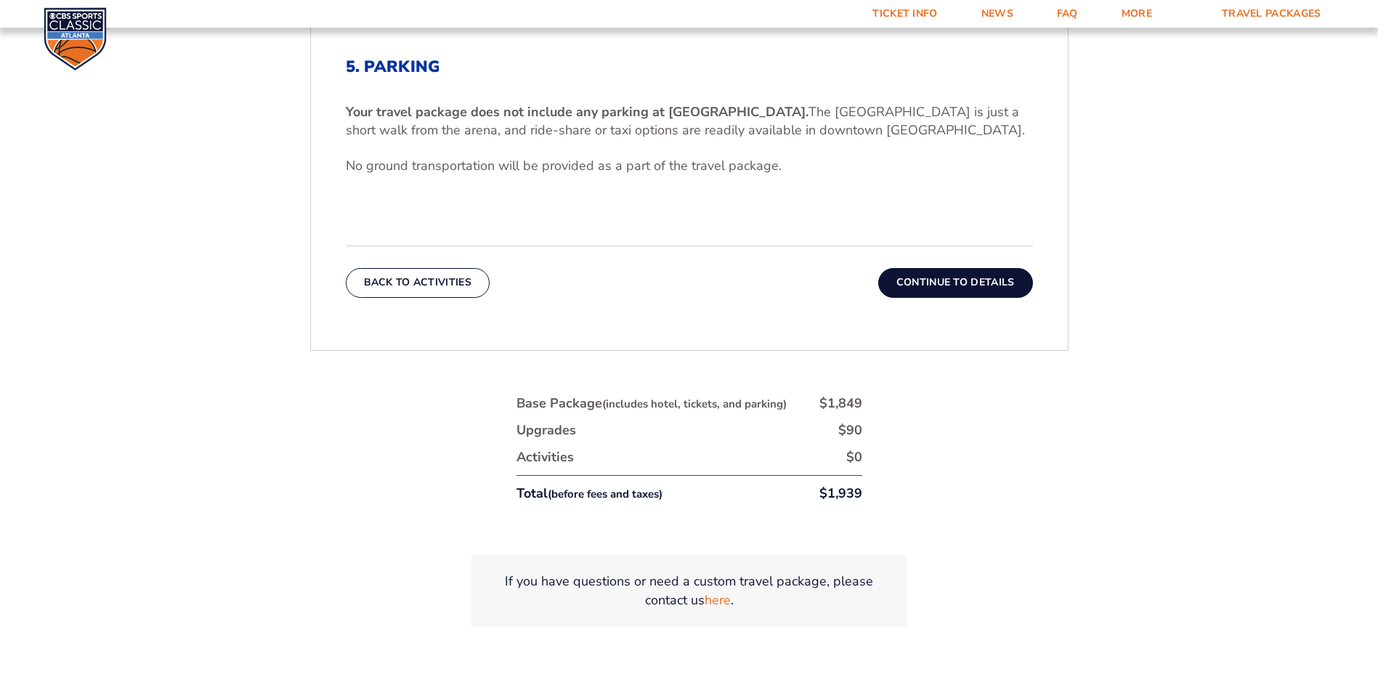
click at [931, 277] on button "Continue To Details" at bounding box center [955, 282] width 155 height 29
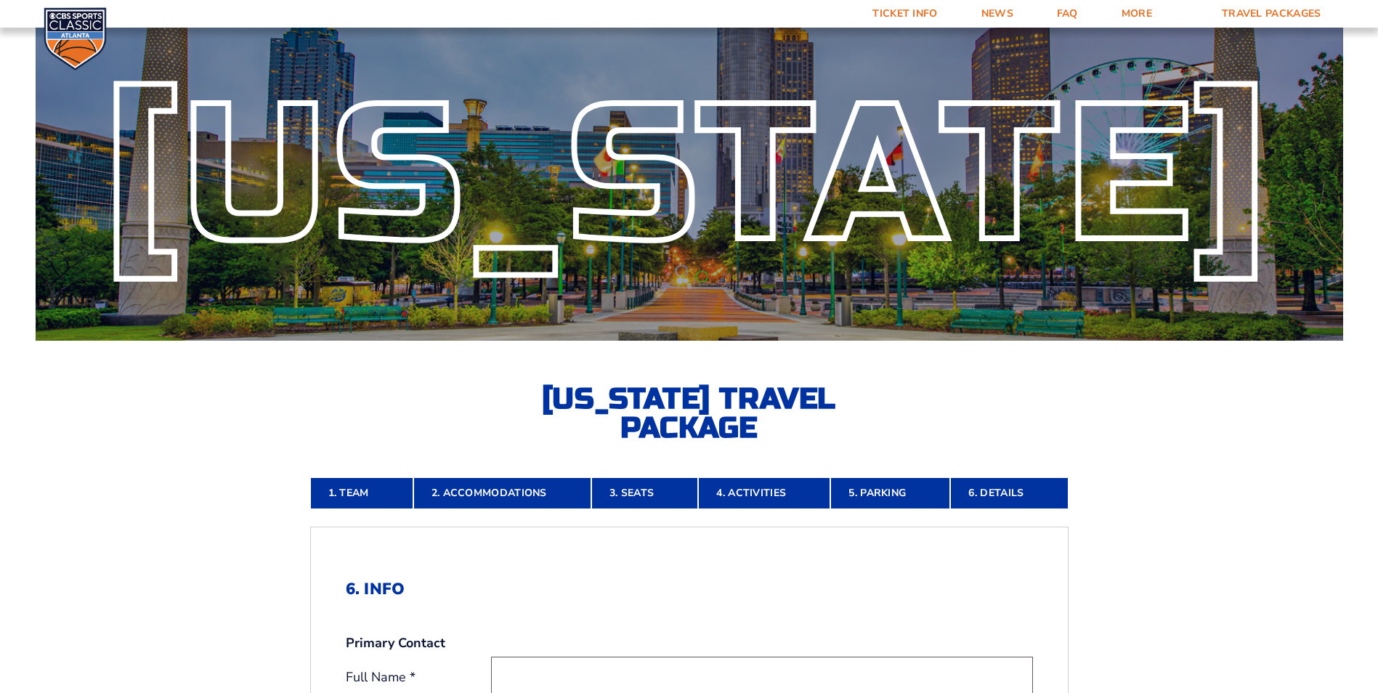
scroll to position [0, 0]
